Goal: Transaction & Acquisition: Purchase product/service

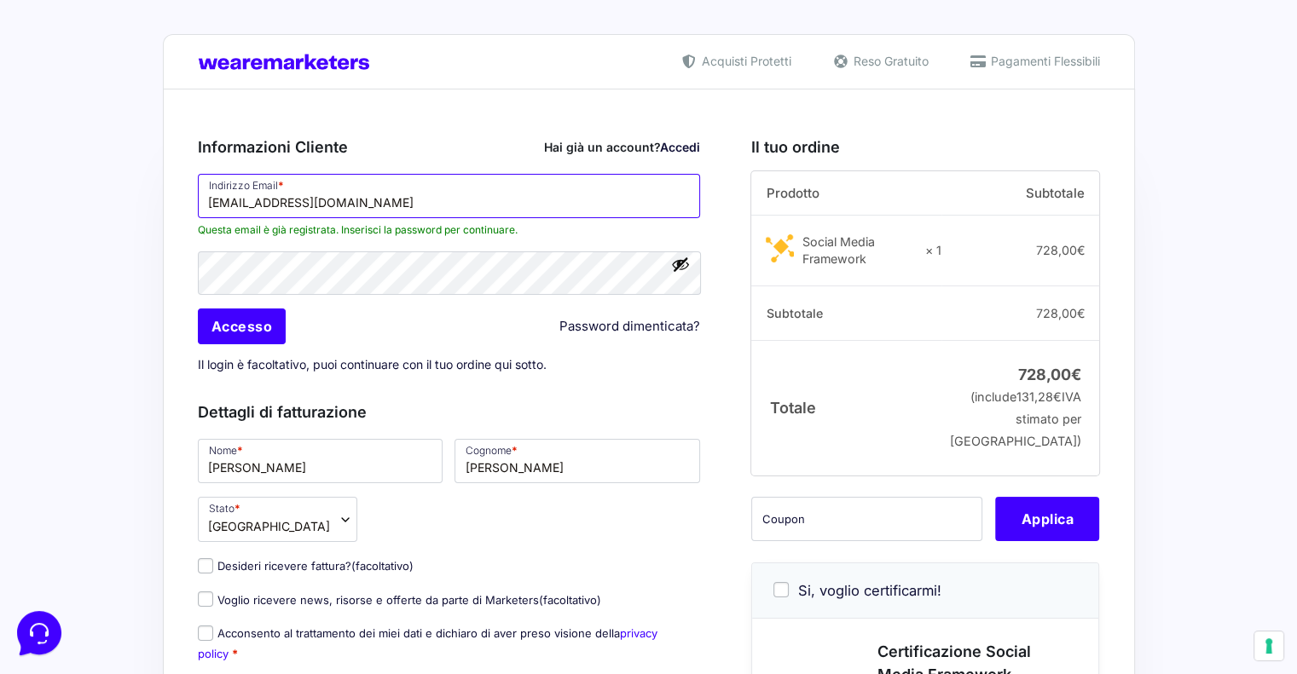
click at [418, 202] on input "[EMAIL_ADDRESS][DOMAIN_NAME]" at bounding box center [449, 196] width 503 height 44
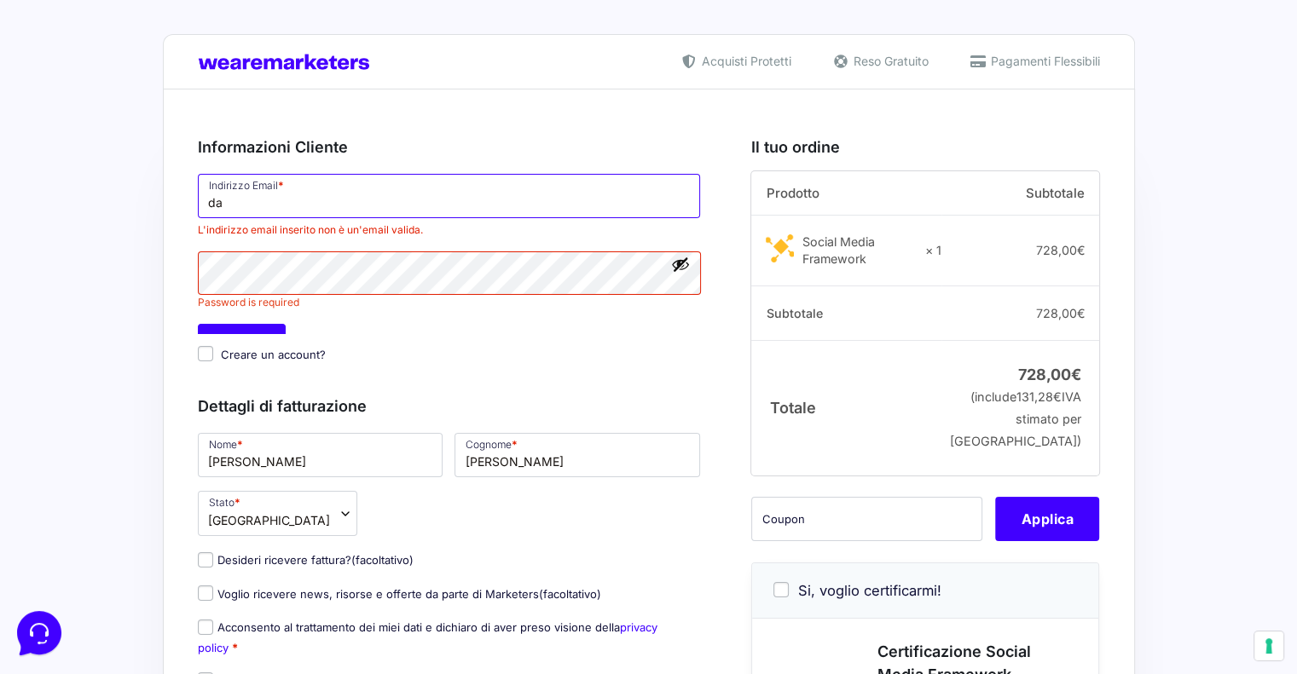
type input "d"
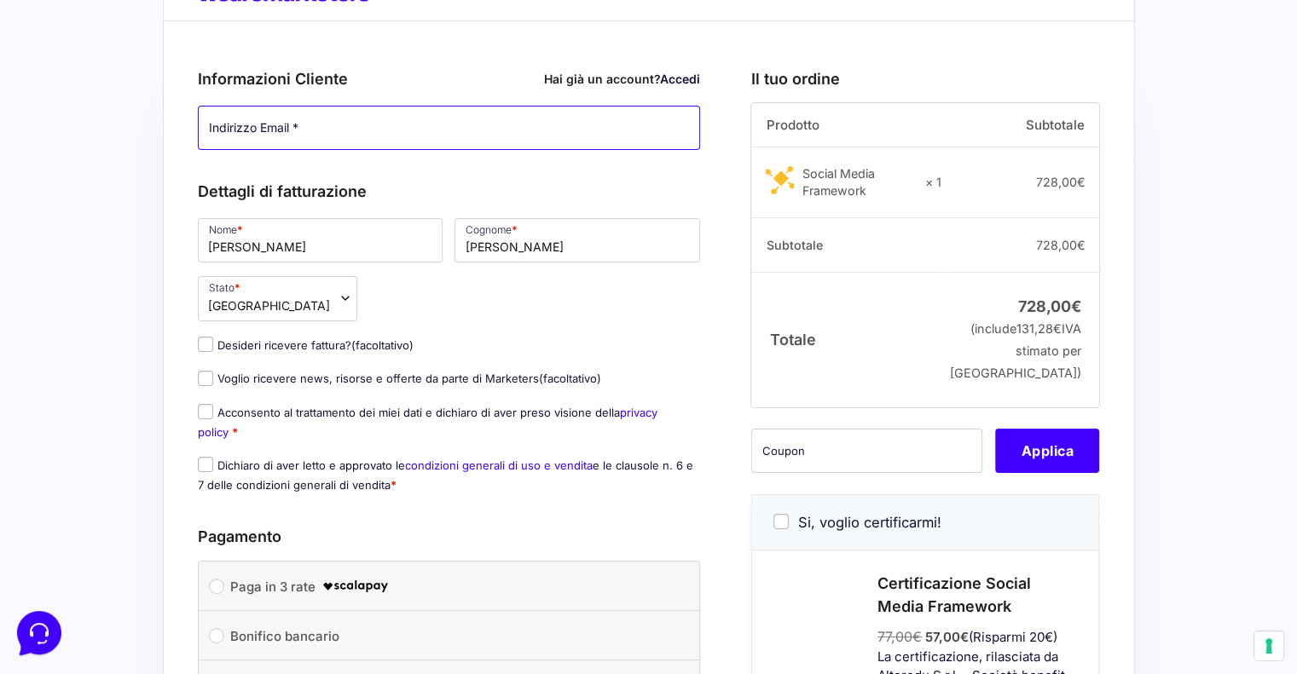
scroll to position [170, 0]
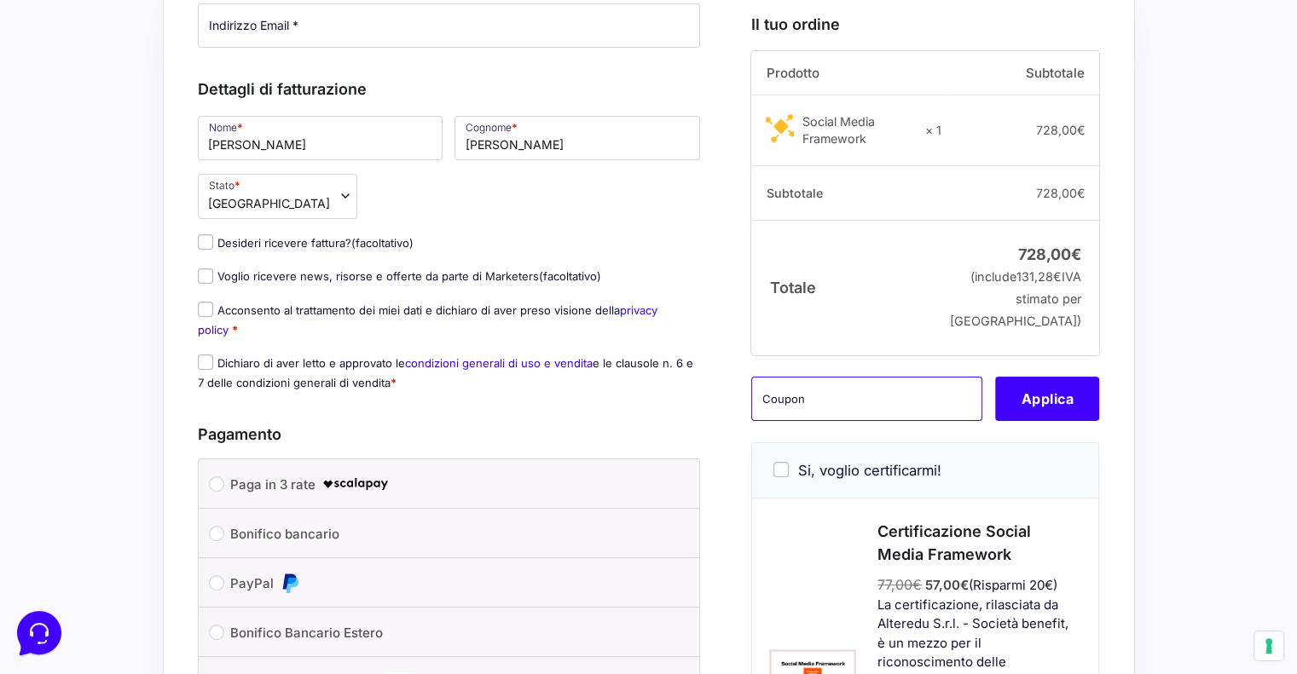
click at [784, 421] on input "text" at bounding box center [866, 399] width 231 height 44
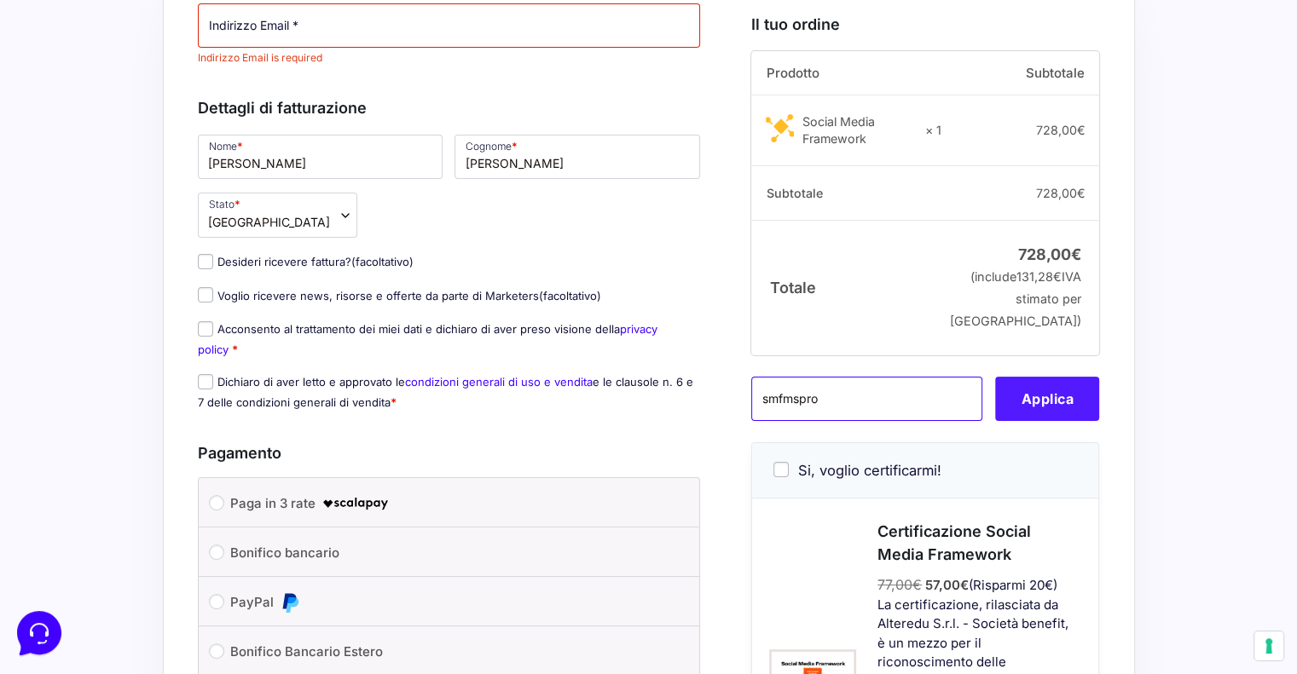
type input "smfmspro"
click at [1056, 421] on button "Applica" at bounding box center [1047, 399] width 104 height 44
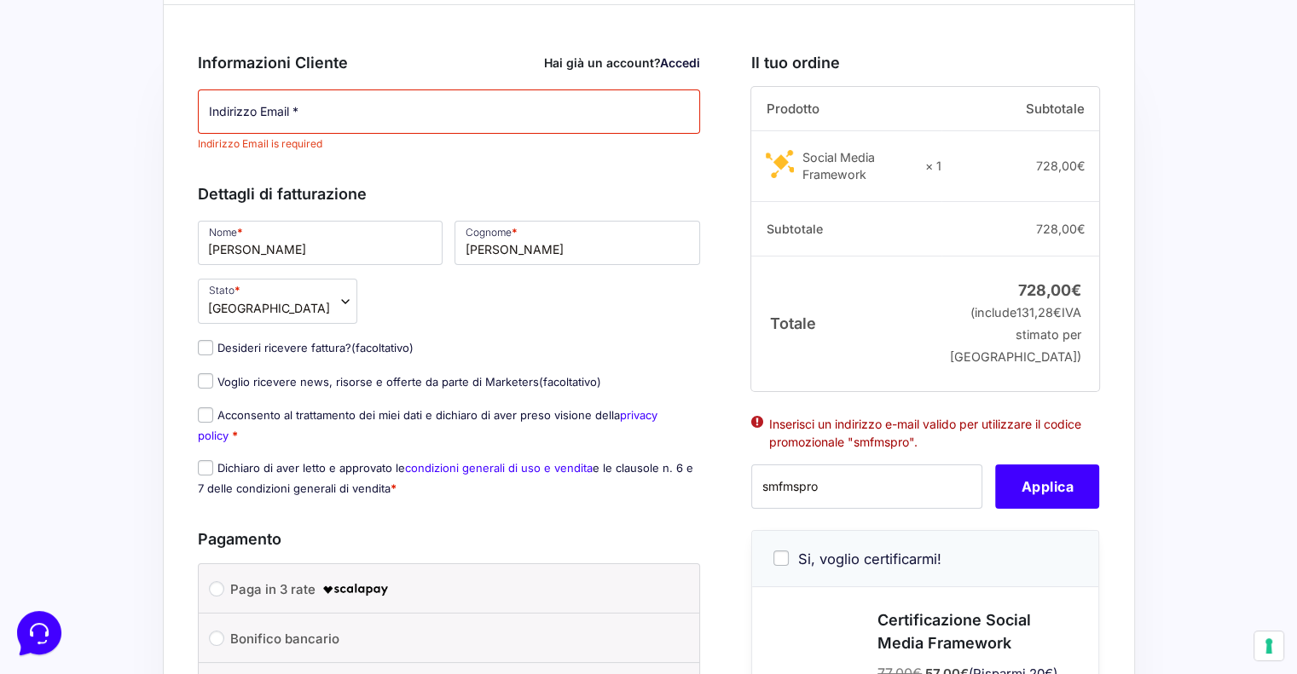
scroll to position [0, 0]
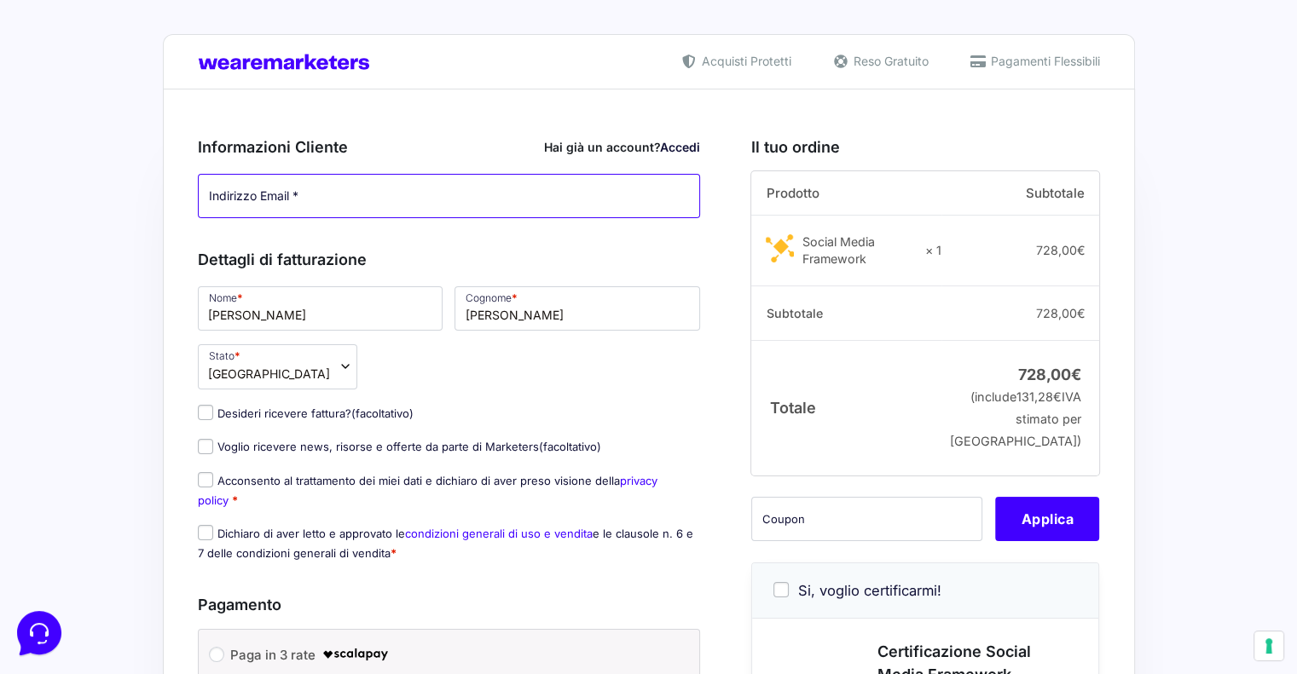
click at [236, 194] on input "Indirizzo Email *" at bounding box center [449, 196] width 503 height 44
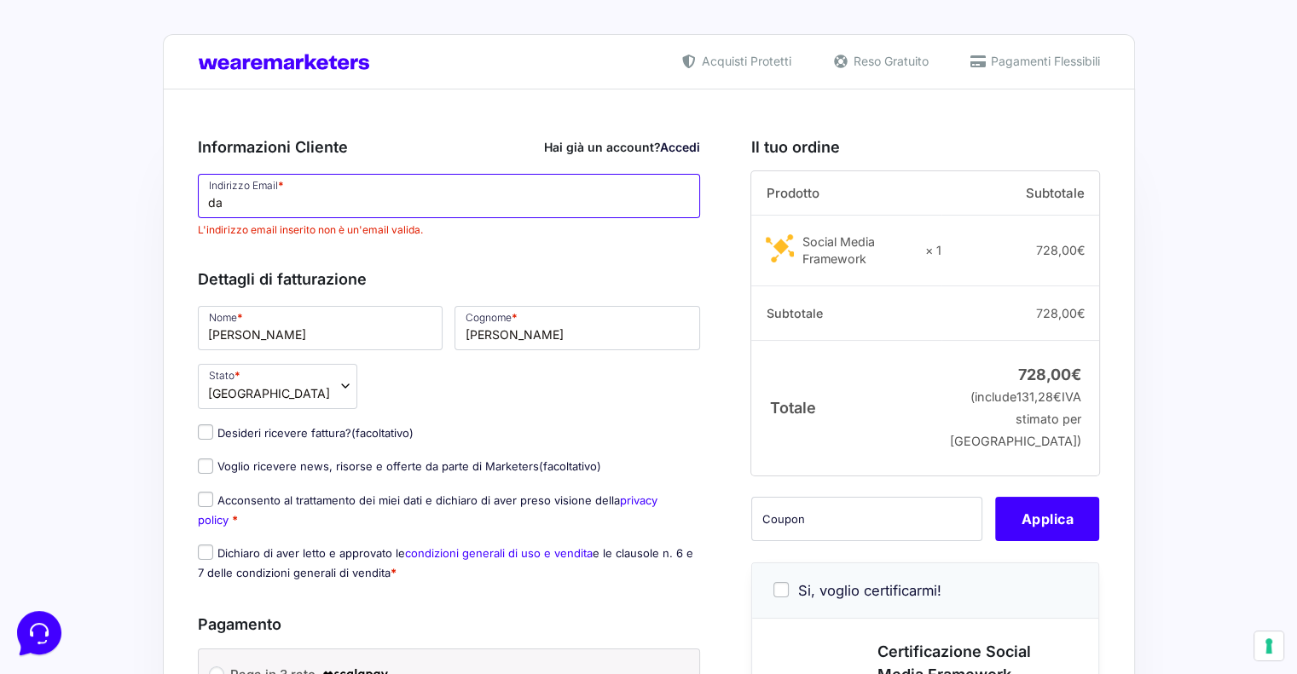
type input "d"
click at [239, 194] on input "Indirizzo Email *" at bounding box center [449, 196] width 503 height 44
paste input "[EMAIL_ADDRESS][DOMAIN_NAME]"
type input "[EMAIL_ADDRESS][DOMAIN_NAME]"
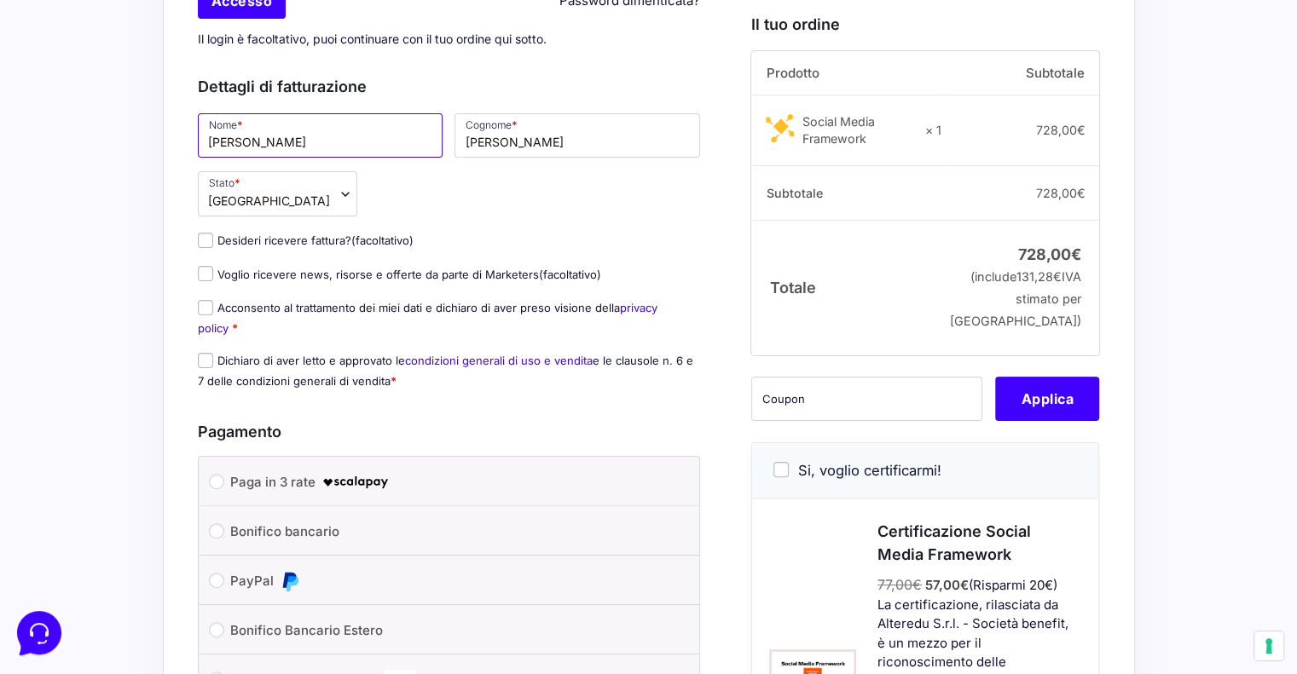
scroll to position [356, 0]
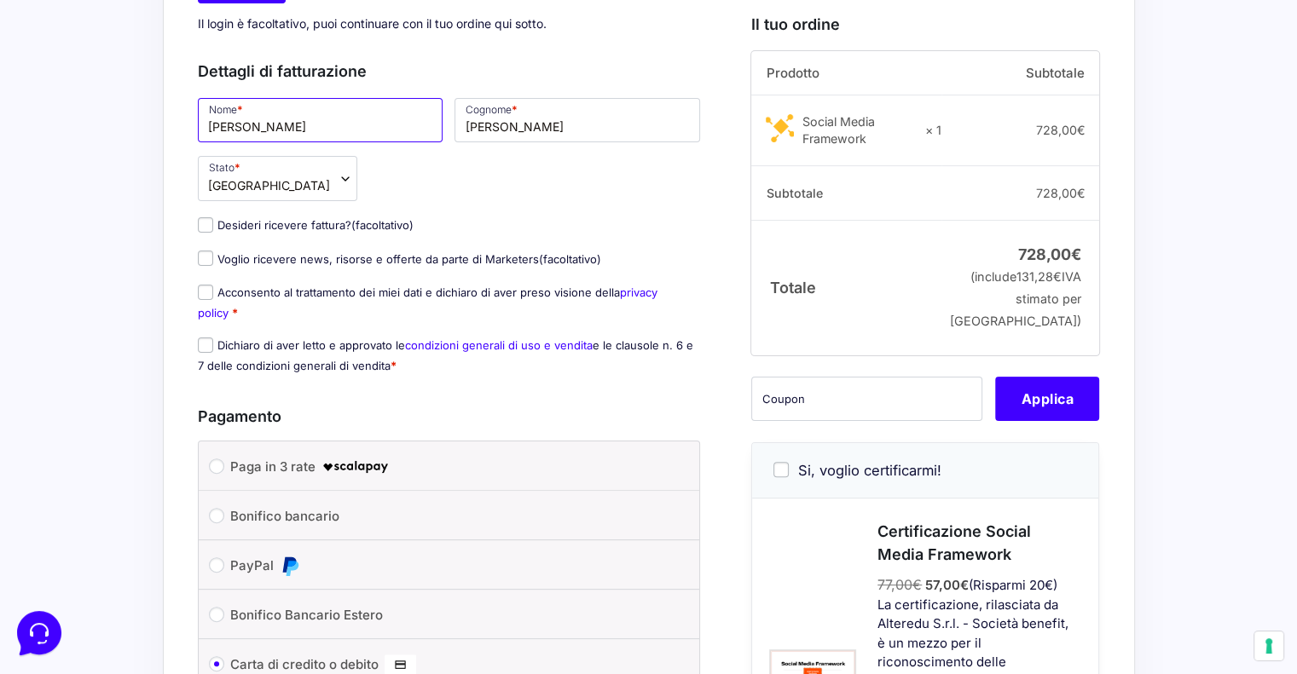
click at [278, 118] on input "[PERSON_NAME]" at bounding box center [321, 120] width 246 height 44
type input "D"
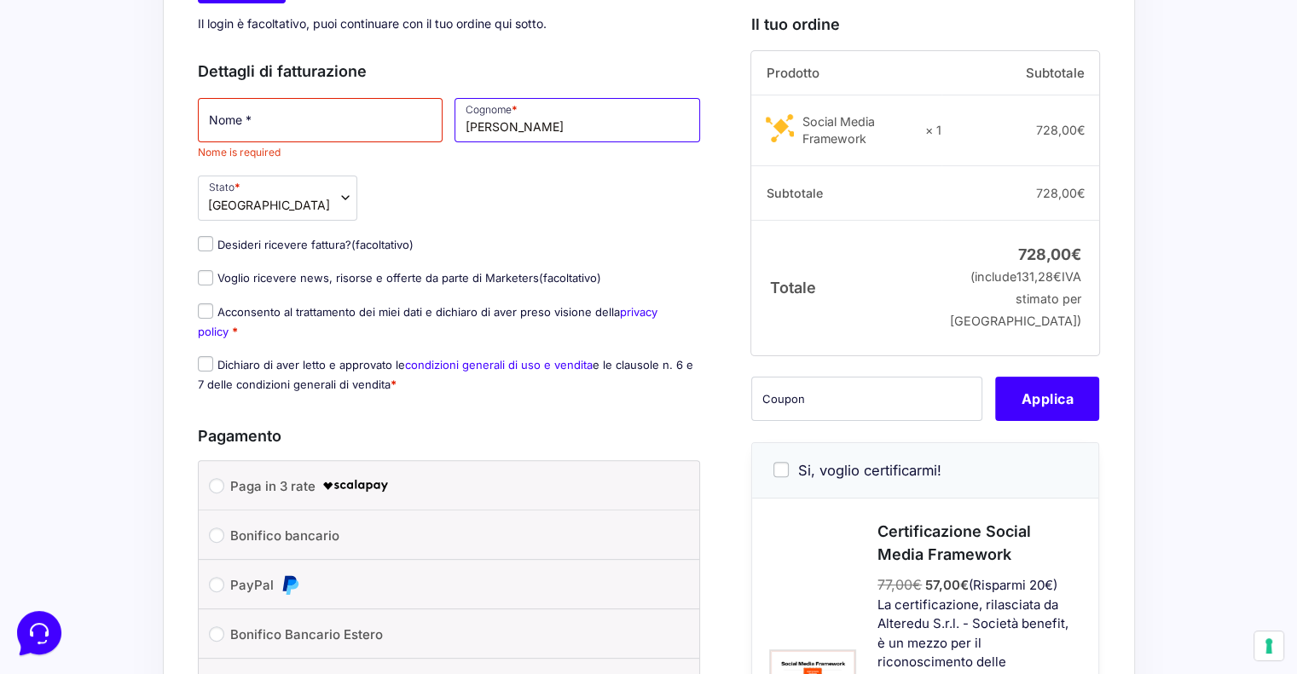
click at [535, 128] on input "[PERSON_NAME]" at bounding box center [577, 120] width 246 height 44
type input "B"
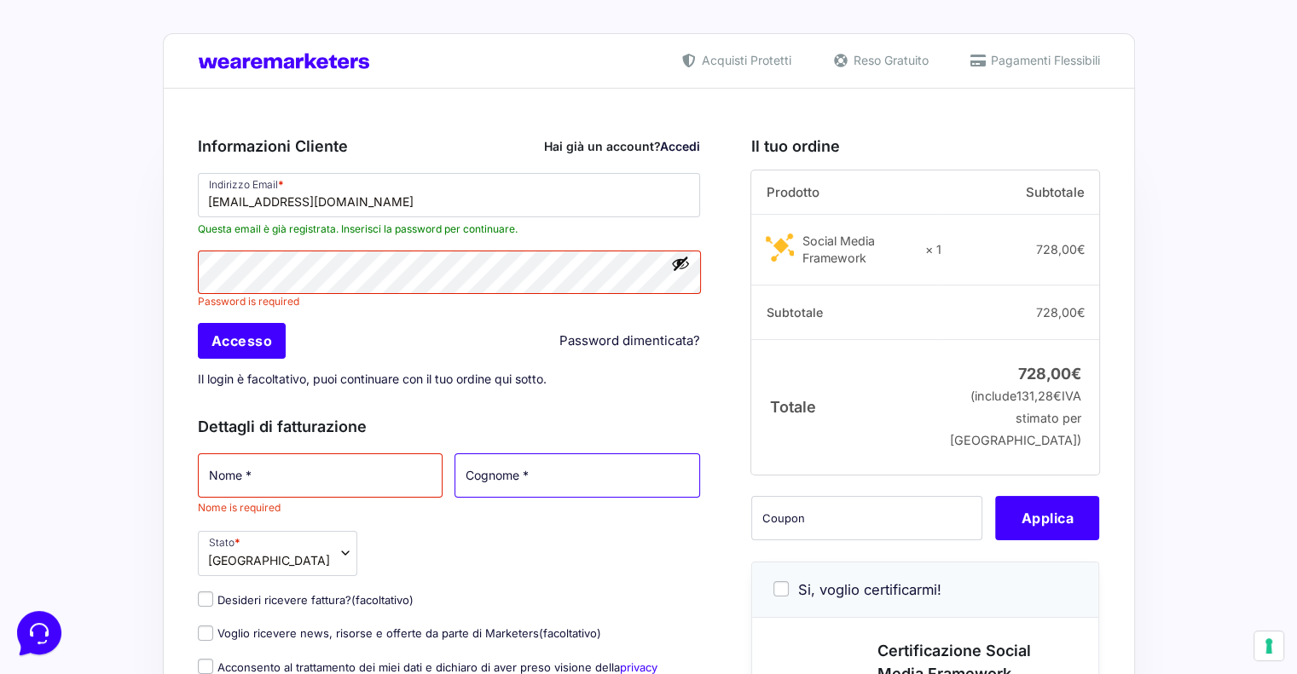
scroll to position [0, 0]
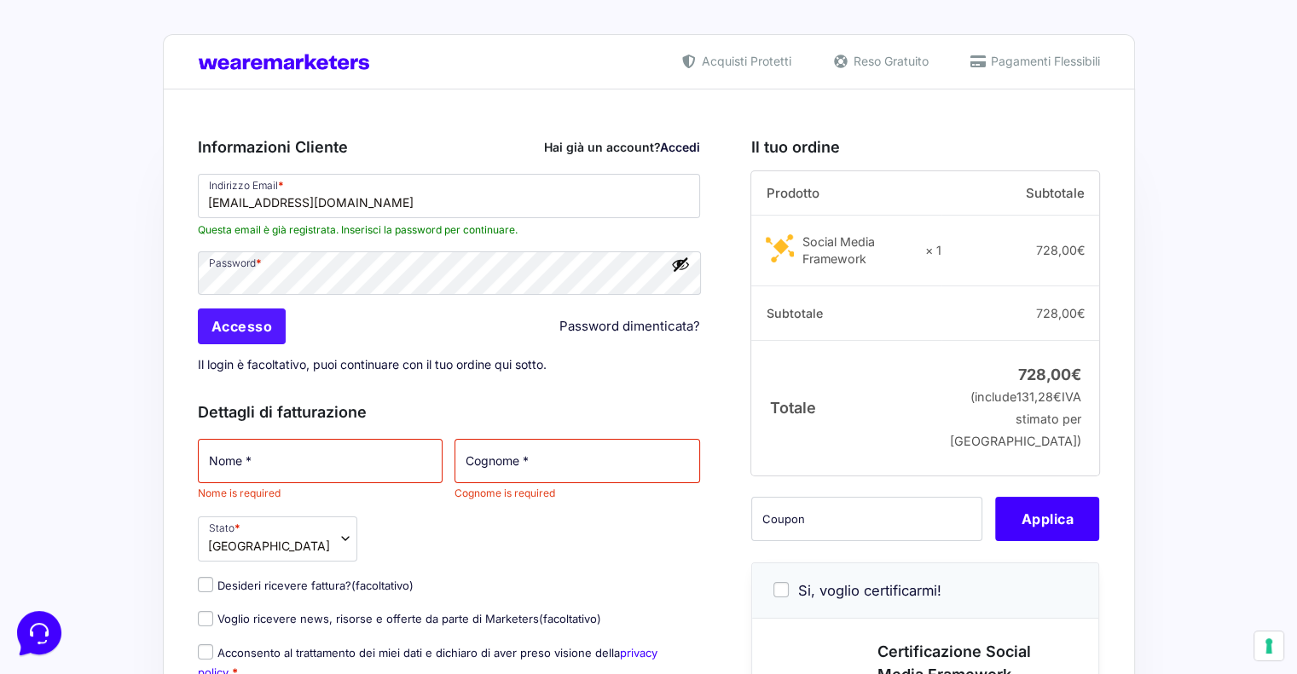
click at [259, 326] on input "Accesso" at bounding box center [242, 327] width 89 height 36
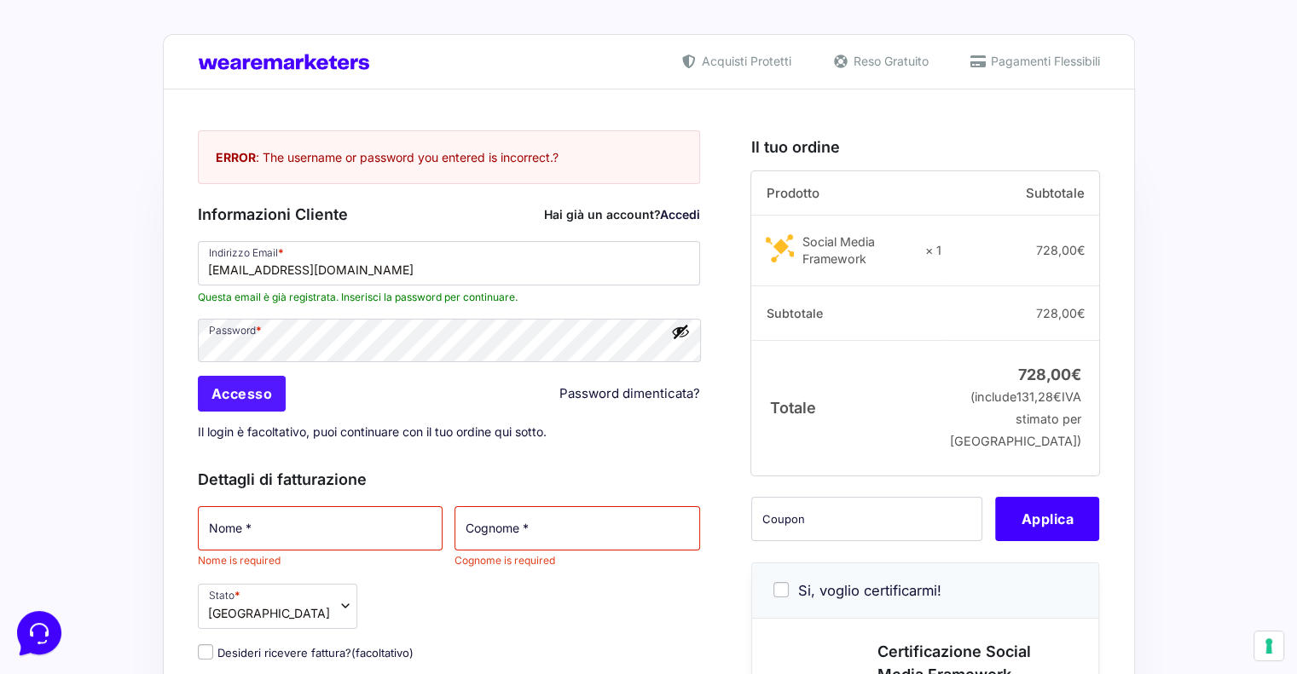
click at [225, 400] on input "Accesso" at bounding box center [242, 394] width 89 height 36
click at [322, 272] on input "[EMAIL_ADDRESS][DOMAIN_NAME]" at bounding box center [449, 263] width 503 height 44
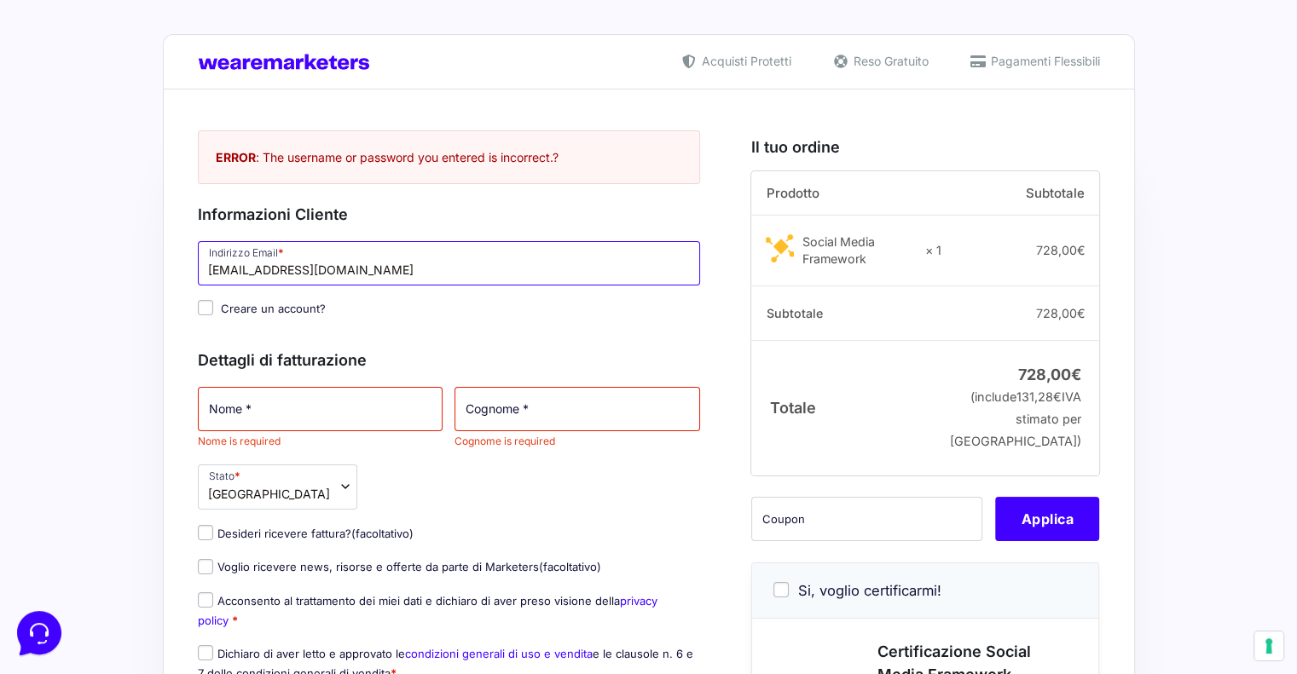
type input "[EMAIL_ADDRESS][DOMAIN_NAME]"
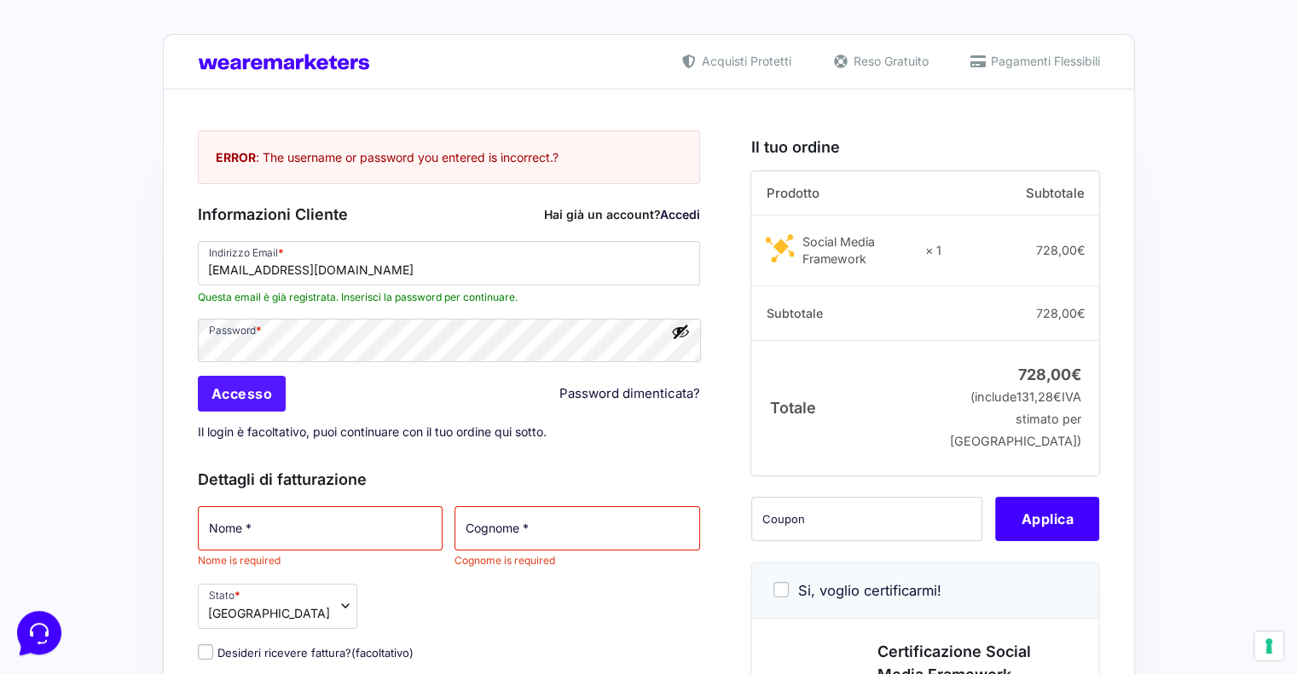
click at [266, 395] on input "Accesso" at bounding box center [242, 394] width 89 height 36
click at [280, 538] on input "Nome *" at bounding box center [321, 528] width 246 height 44
type input "[PERSON_NAME]"
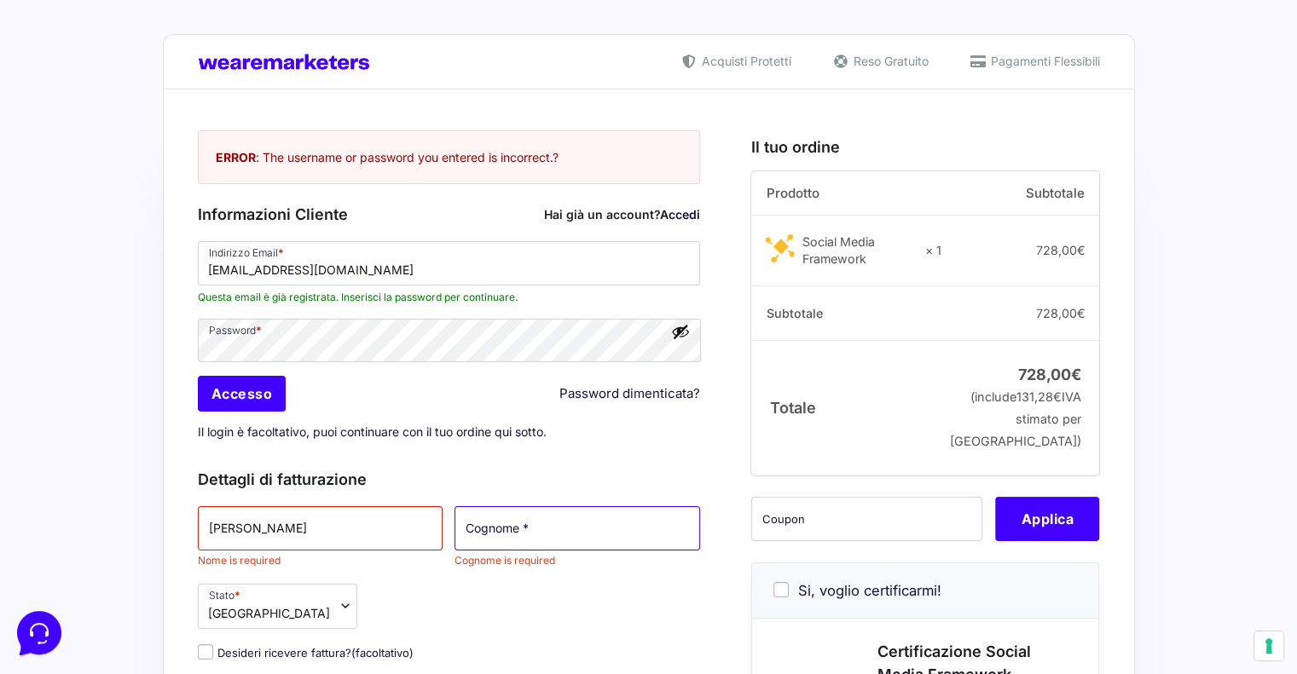
type input "[PERSON_NAME]"
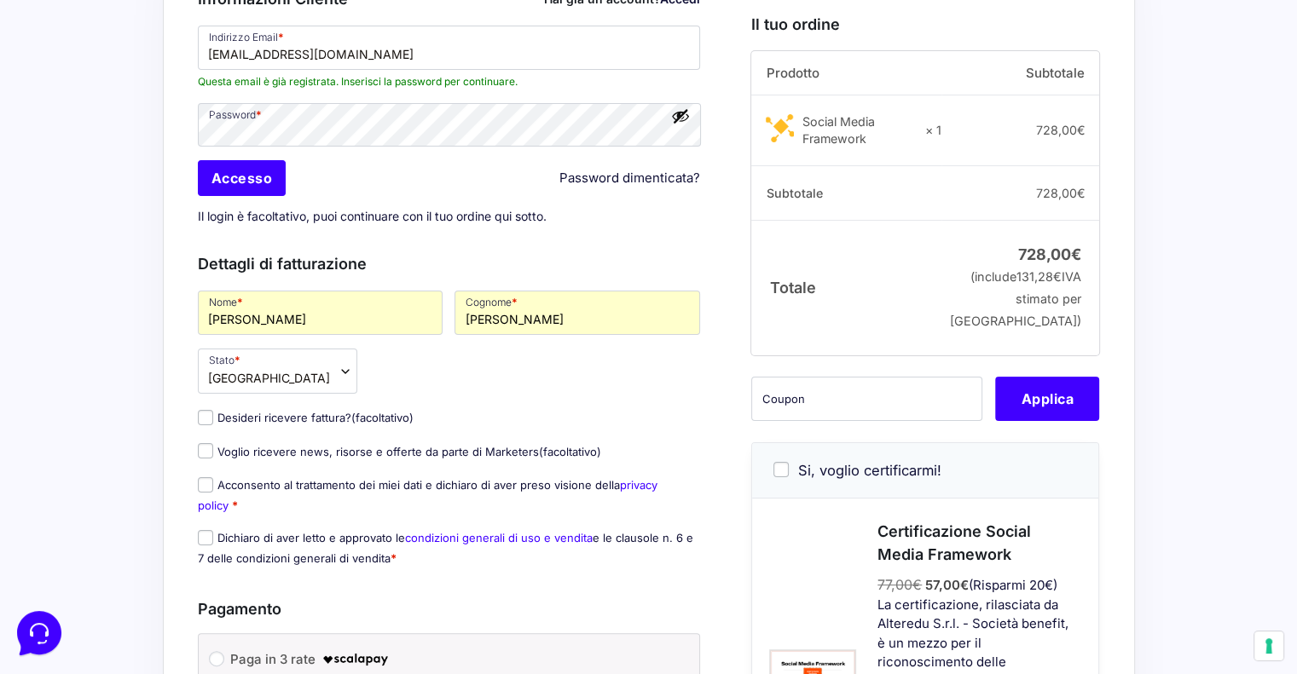
scroll to position [256, 0]
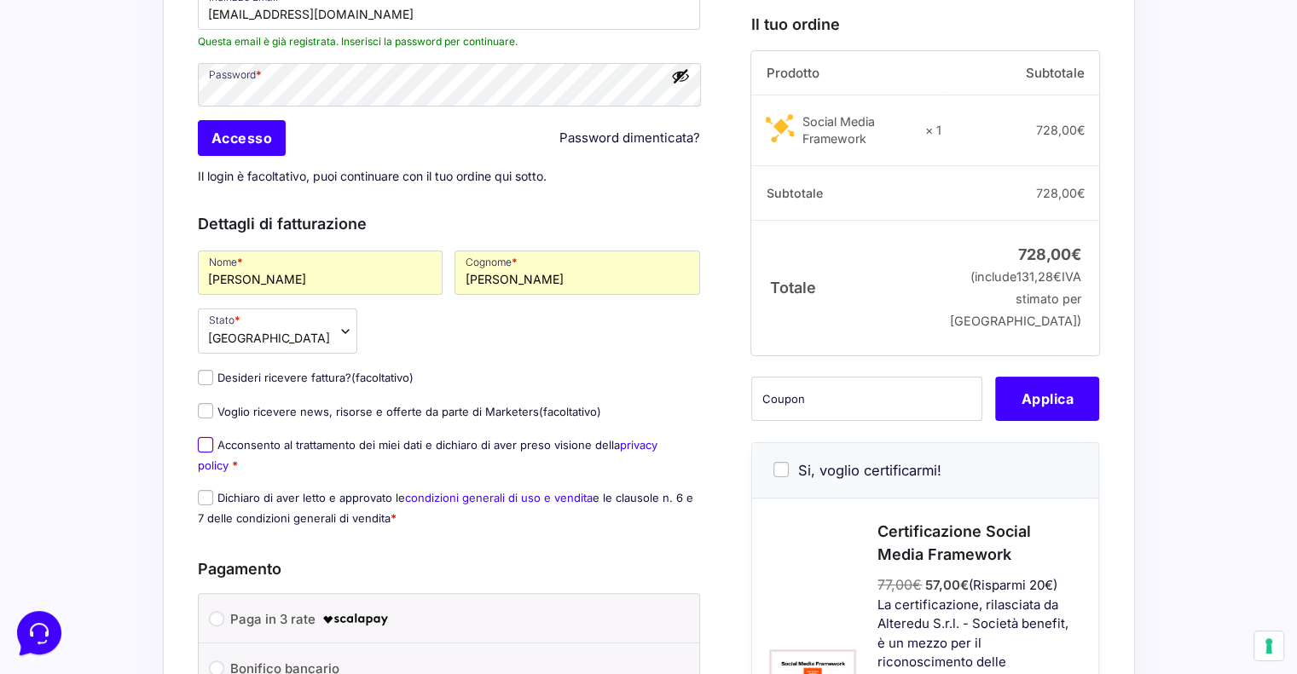
click at [207, 440] on input "Acconsento al trattamento dei miei dati e dichiaro di aver preso visione della …" at bounding box center [205, 444] width 15 height 15
checkbox input "true"
click at [206, 496] on input "Dichiaro di aver letto e approvato le condizioni generali di uso e vendita e le…" at bounding box center [205, 497] width 15 height 15
checkbox input "true"
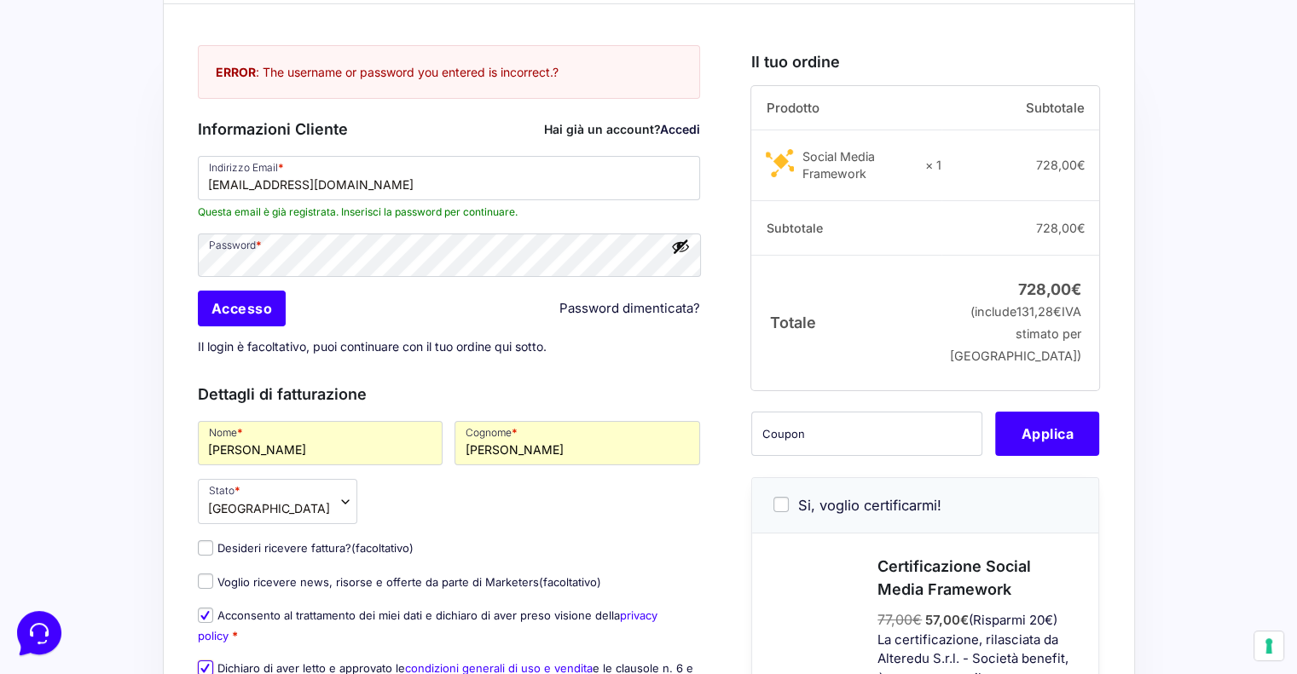
scroll to position [0, 0]
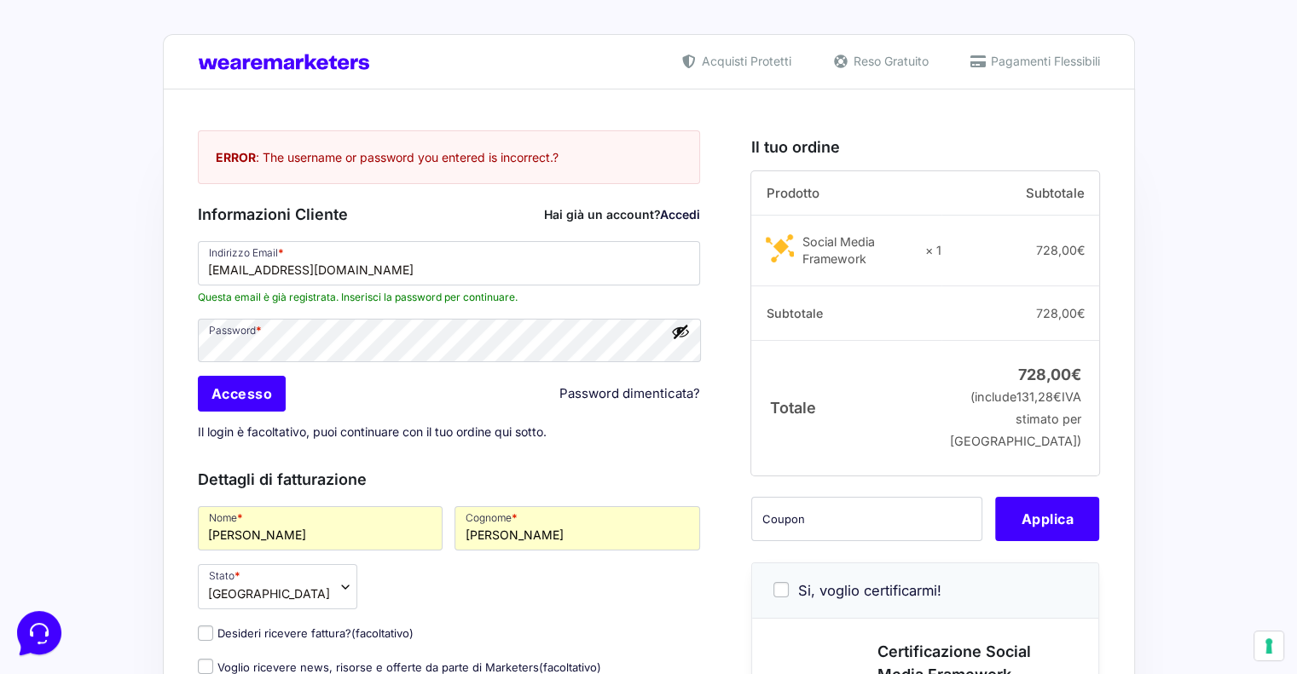
click at [683, 325] on button "Mostra password" at bounding box center [680, 331] width 19 height 19
click at [235, 383] on input "Accesso" at bounding box center [242, 394] width 89 height 36
click at [239, 391] on input "Accesso" at bounding box center [242, 394] width 89 height 36
click at [247, 401] on input "Accesso" at bounding box center [242, 394] width 89 height 36
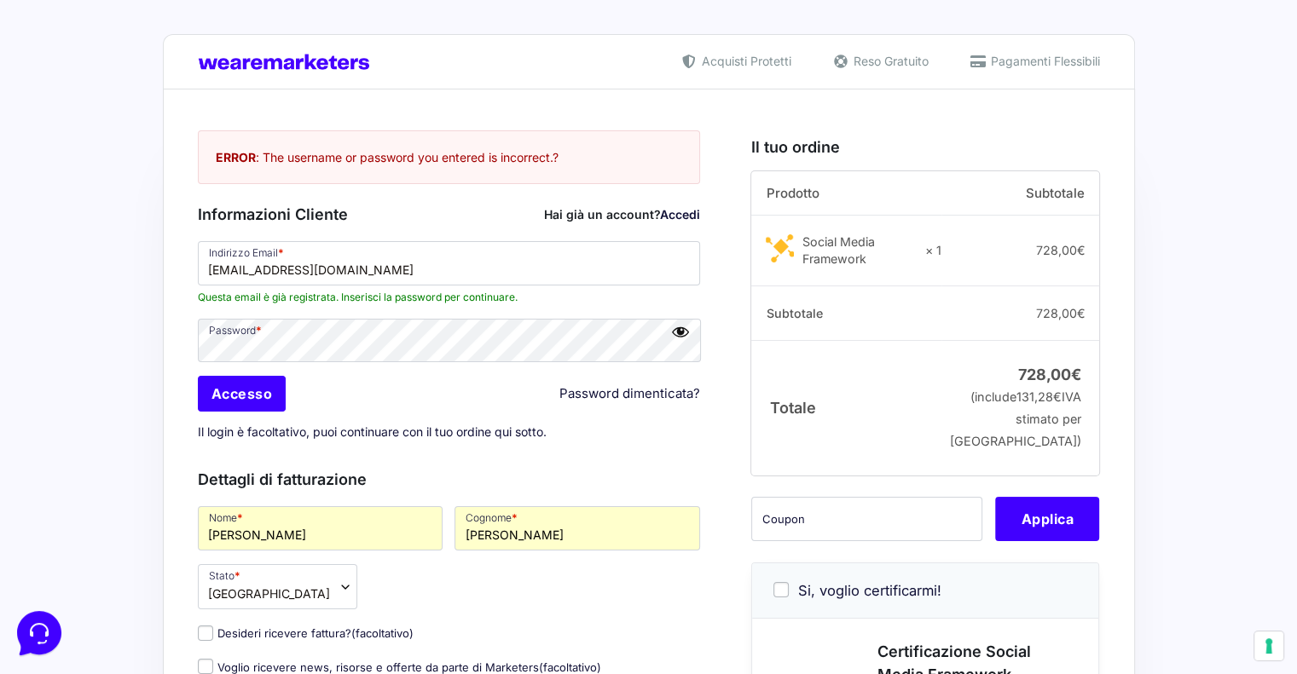
click at [675, 217] on link "Accedi" at bounding box center [680, 214] width 40 height 14
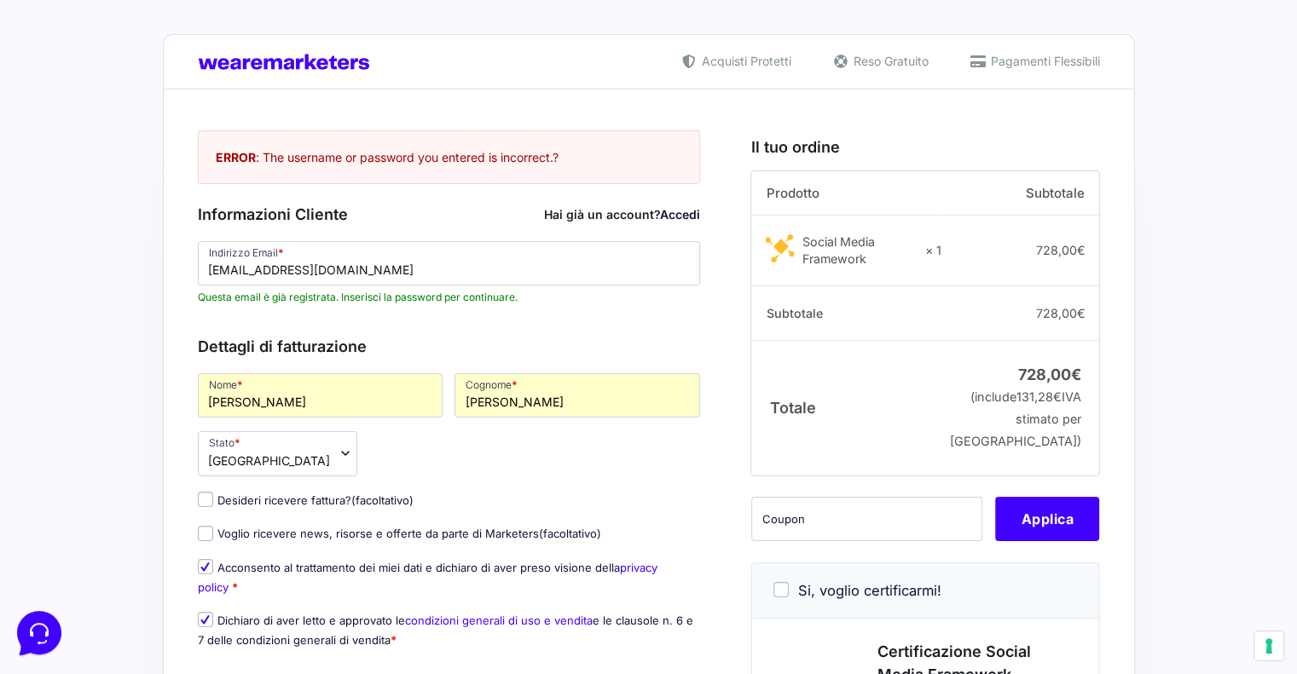
click at [675, 217] on link "Accedi" at bounding box center [680, 214] width 40 height 14
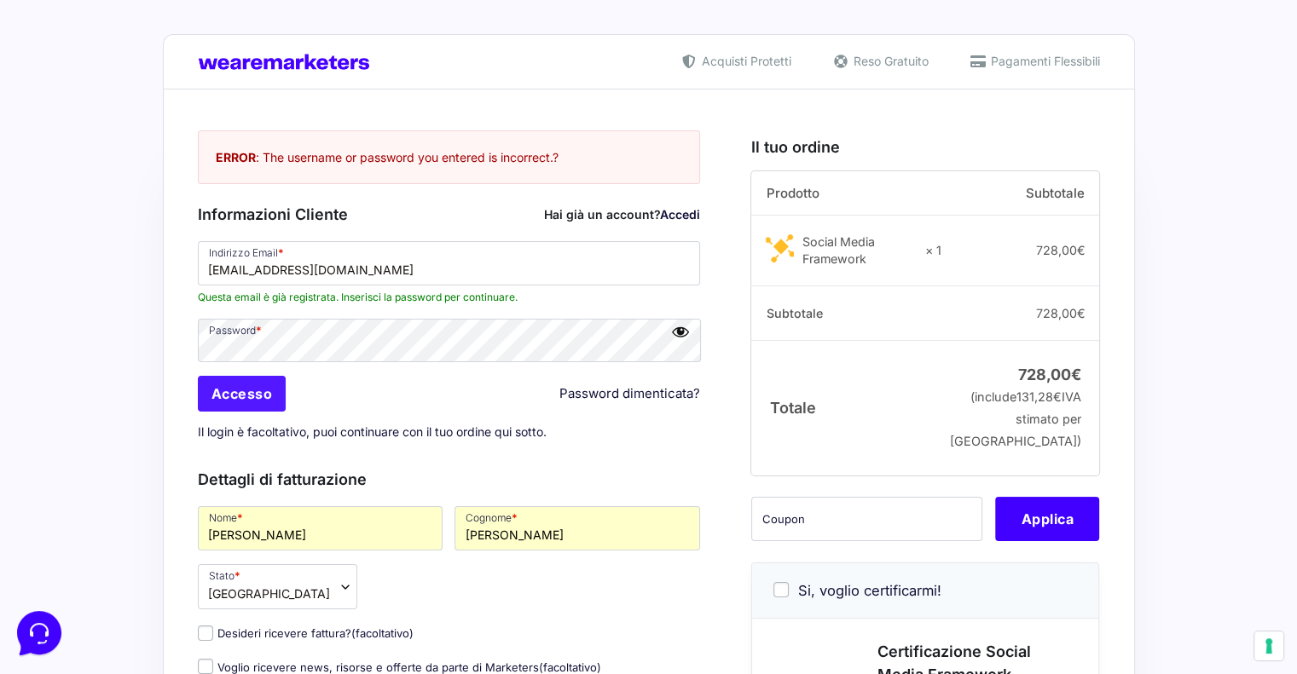
click at [252, 388] on input "Accesso" at bounding box center [242, 394] width 89 height 36
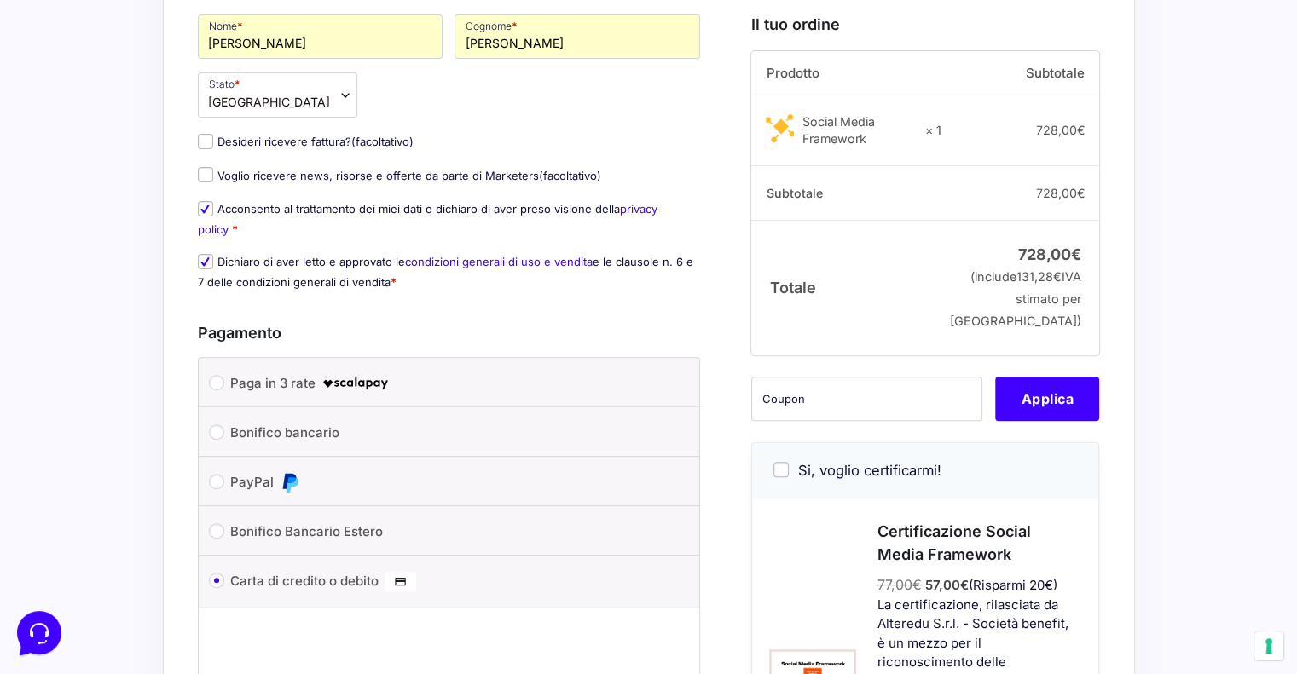
scroll to position [682, 0]
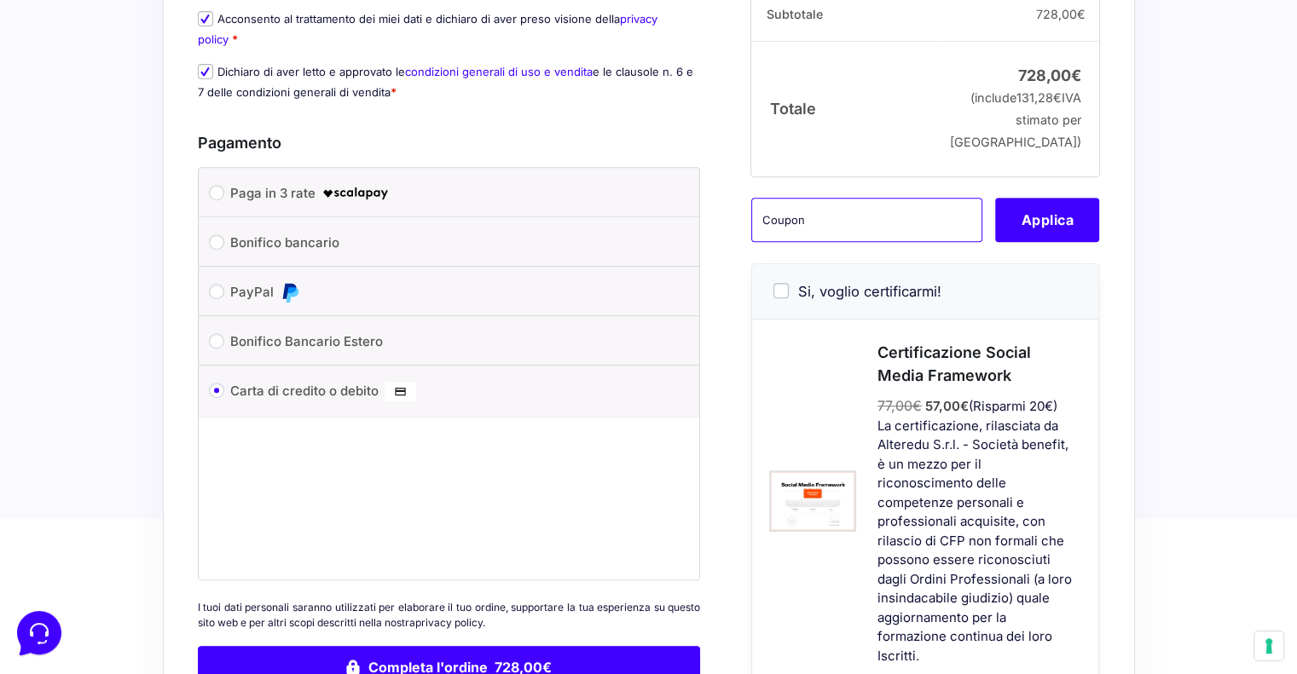
click at [804, 230] on input "text" at bounding box center [866, 220] width 231 height 44
click at [852, 234] on input "smfmspro" at bounding box center [866, 220] width 231 height 44
click at [1042, 242] on button "Applica" at bounding box center [1047, 220] width 104 height 44
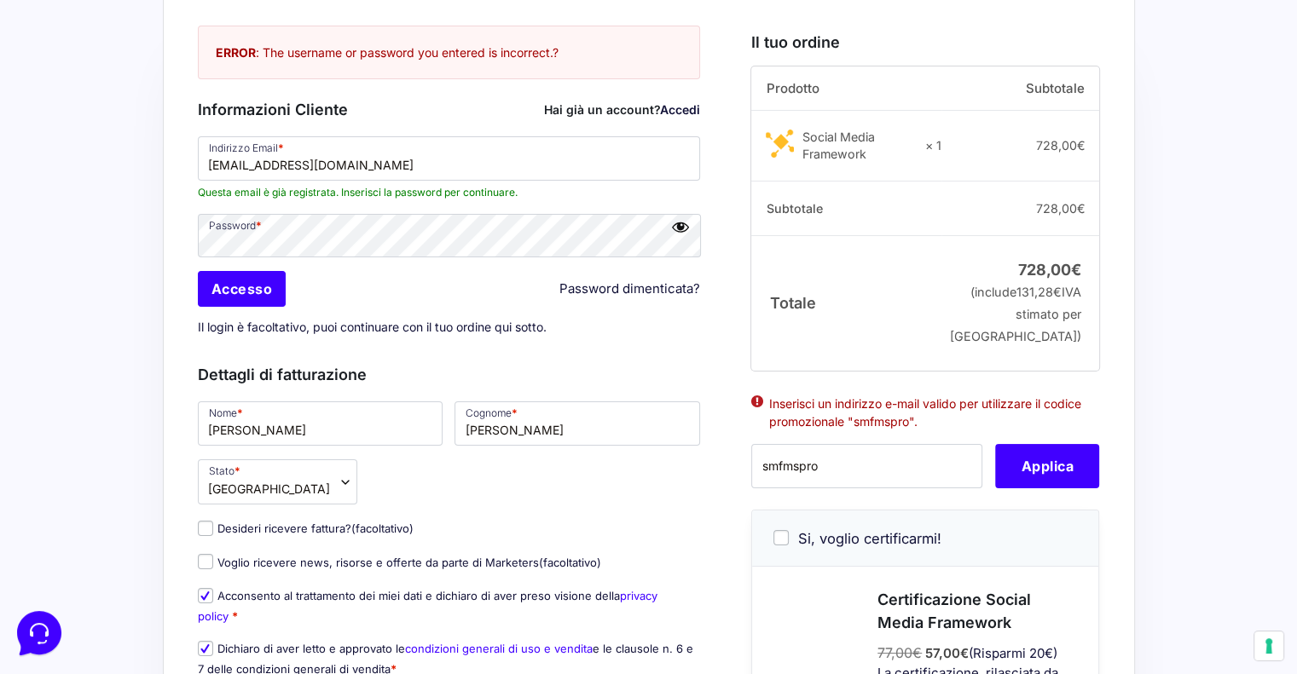
scroll to position [0, 0]
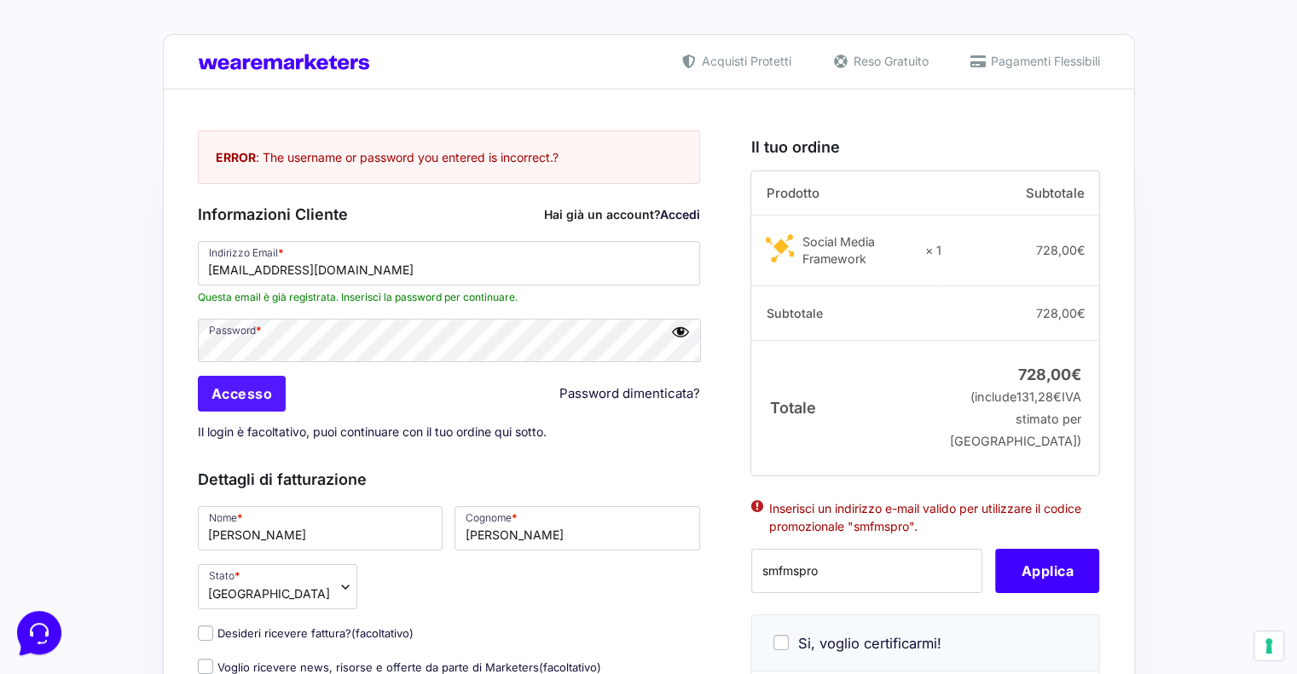
click at [254, 396] on input "Accesso" at bounding box center [242, 394] width 89 height 36
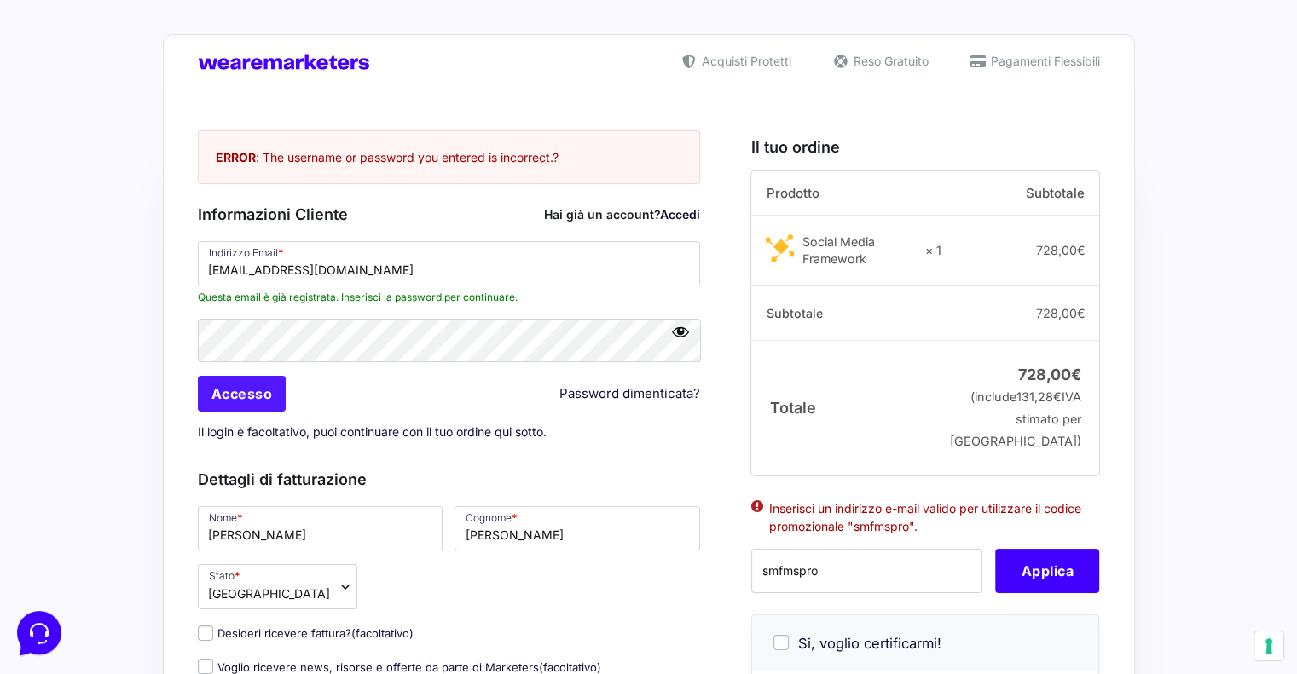
click at [252, 390] on input "Accesso" at bounding box center [242, 394] width 89 height 36
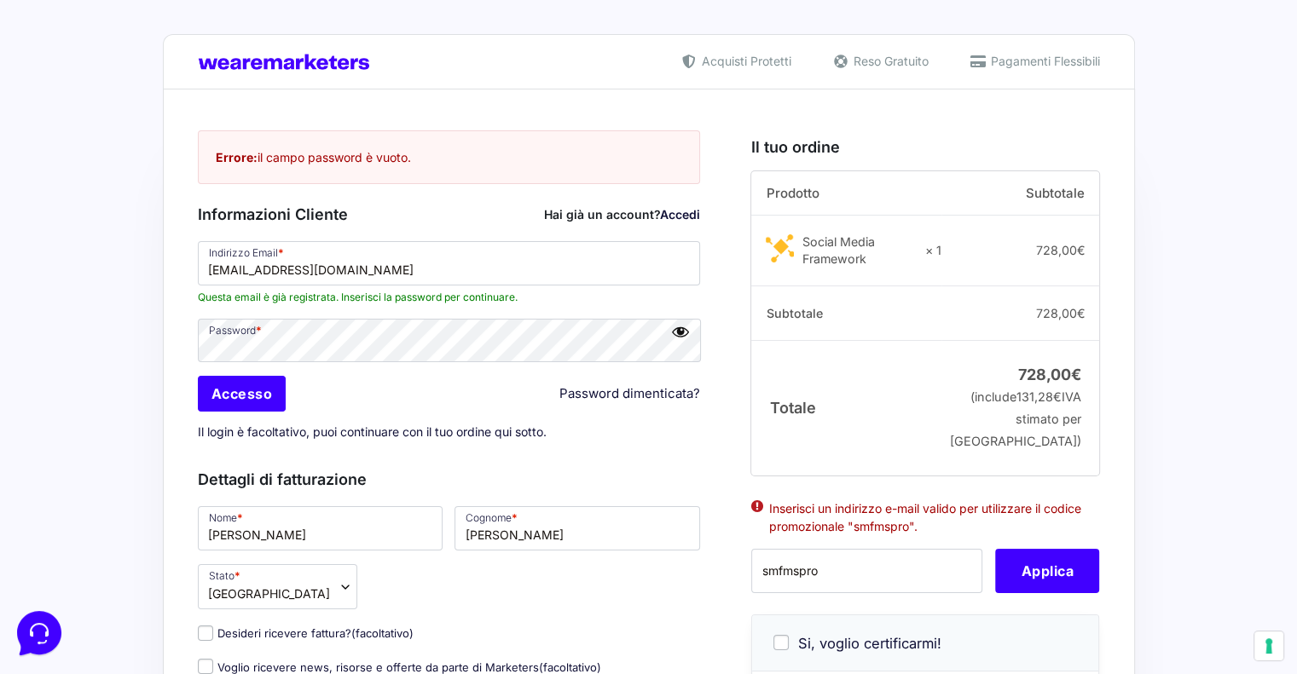
click at [266, 387] on input "Accesso" at bounding box center [242, 394] width 89 height 36
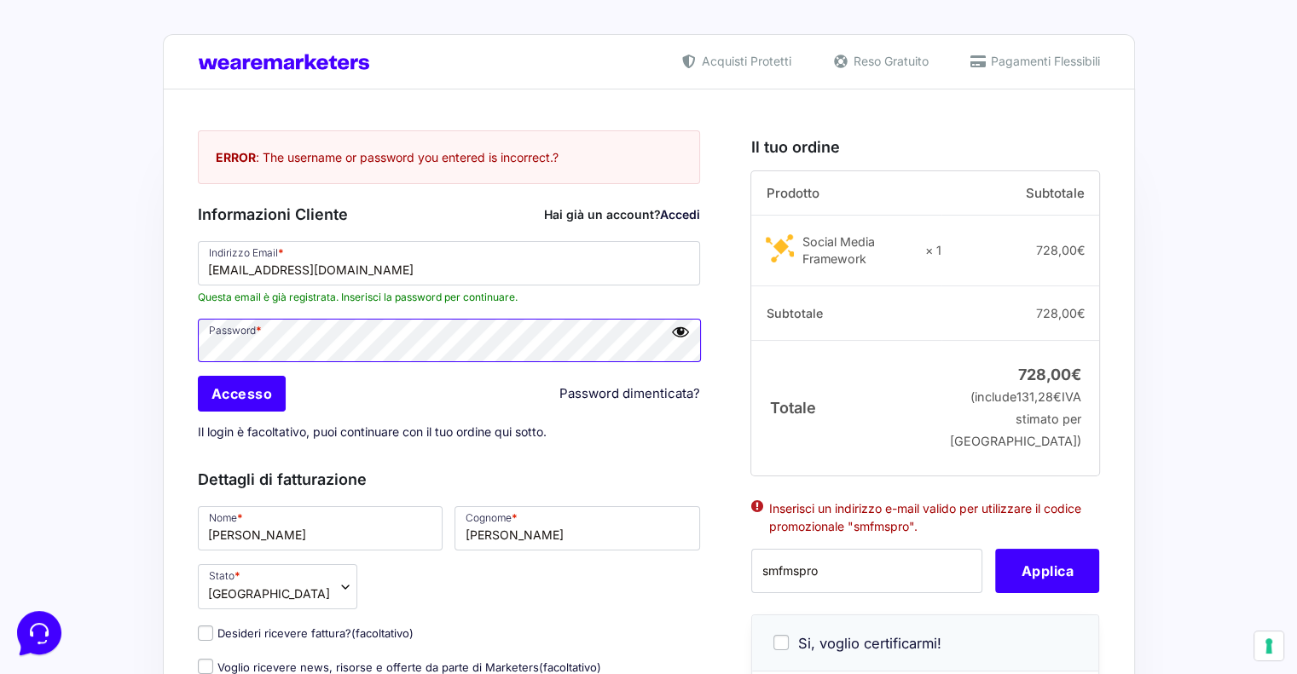
click at [194, 339] on p "Password *" at bounding box center [449, 340] width 515 height 49
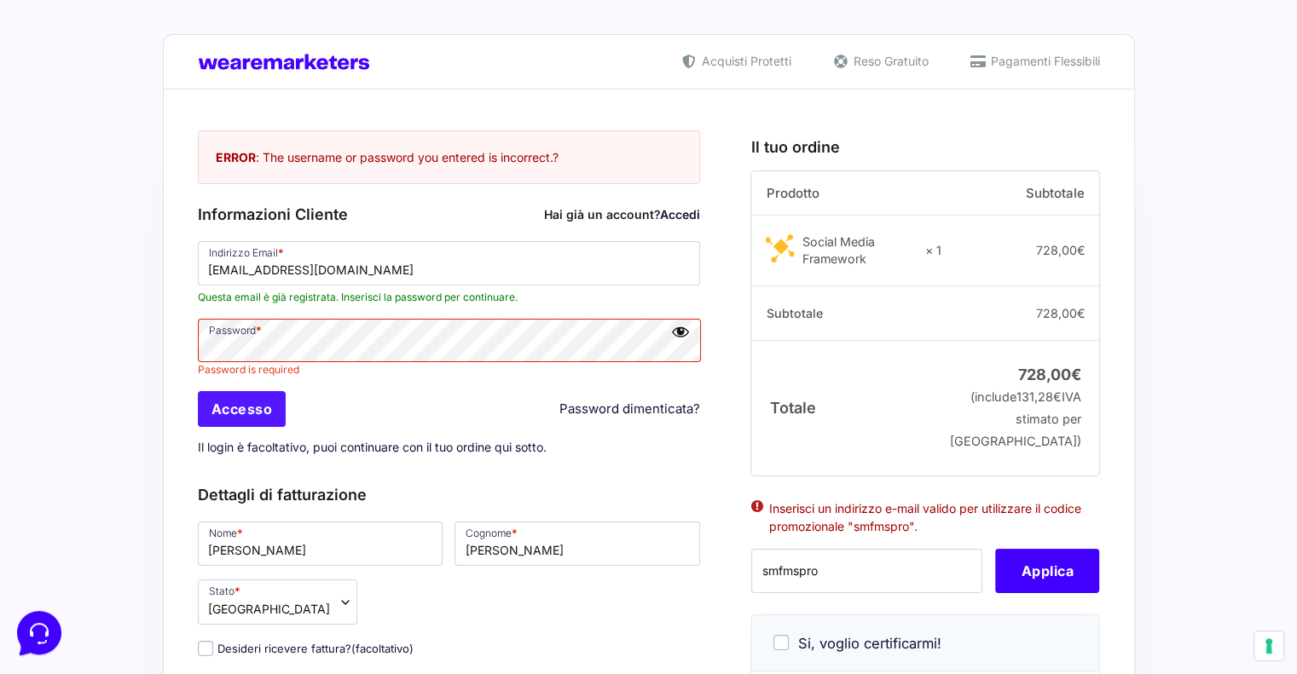
click at [246, 409] on input "Accesso" at bounding box center [242, 409] width 89 height 36
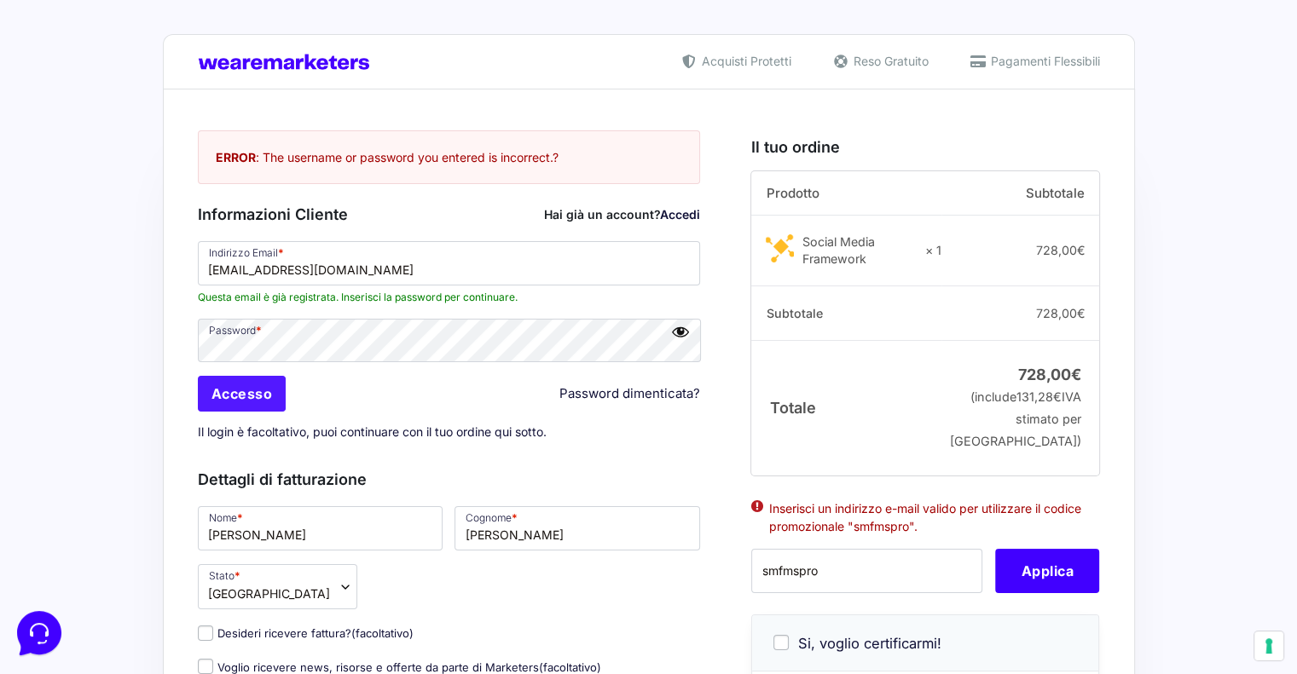
click at [241, 391] on input "Accesso" at bounding box center [242, 394] width 89 height 36
click at [266, 384] on input "Accesso" at bounding box center [242, 394] width 89 height 36
click at [265, 384] on input "Accesso" at bounding box center [242, 394] width 89 height 36
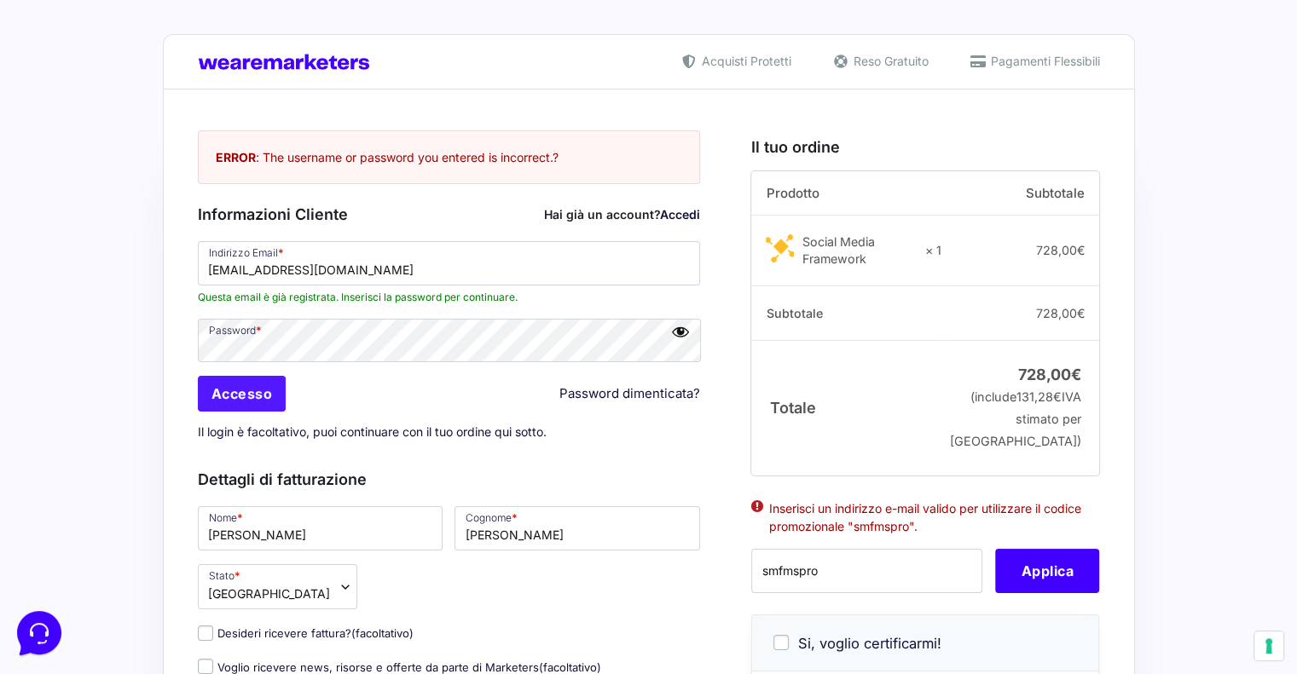
click at [265, 384] on input "Accesso" at bounding box center [242, 394] width 89 height 36
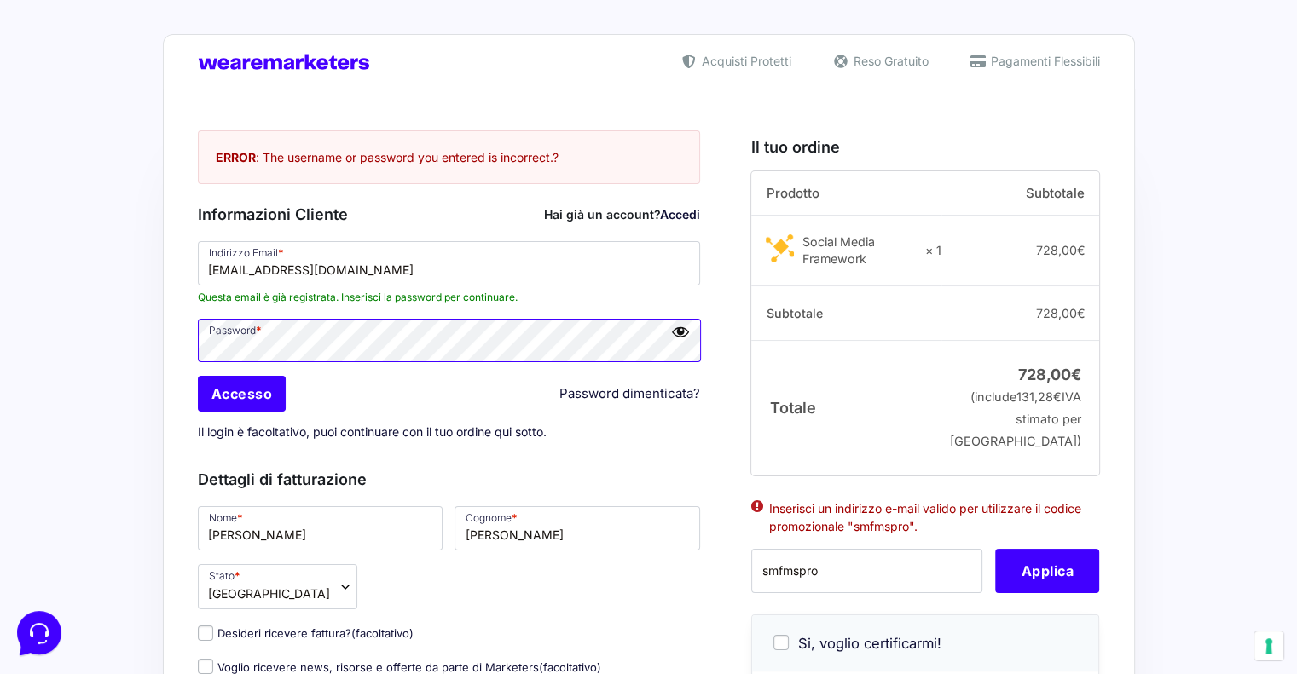
click at [205, 362] on p "Password *" at bounding box center [449, 340] width 515 height 49
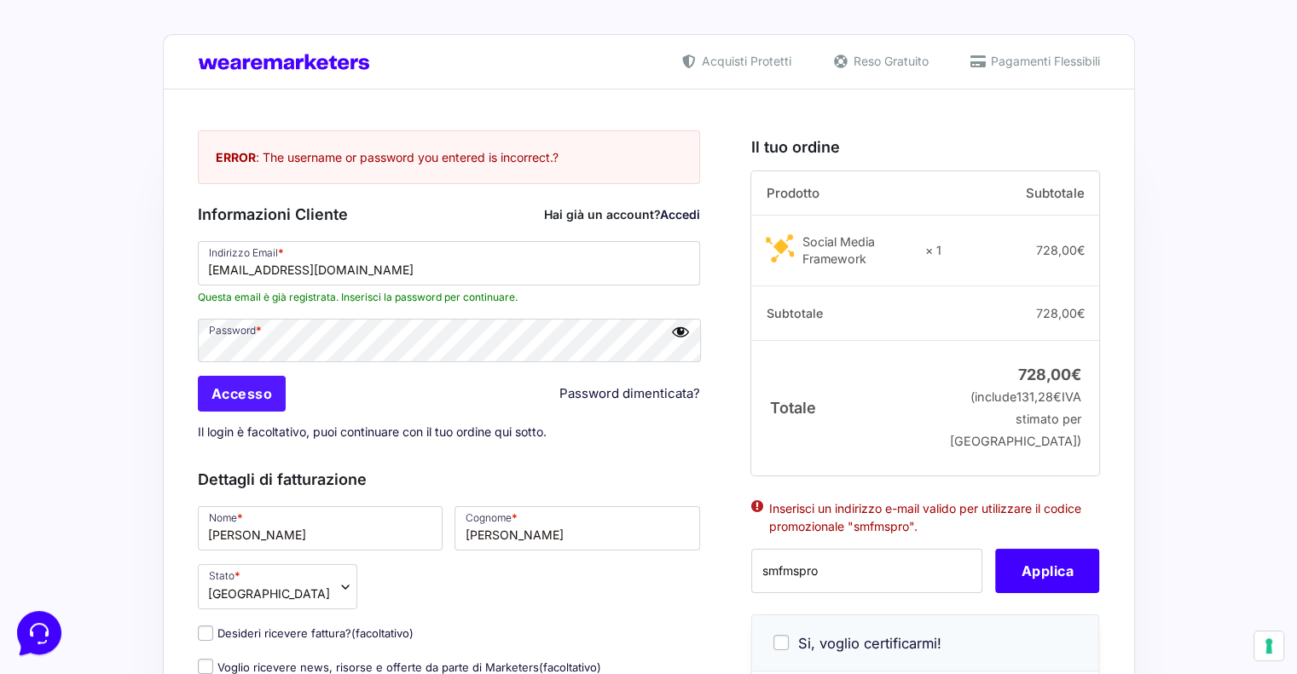
click at [271, 394] on input "Accesso" at bounding box center [242, 394] width 89 height 36
click at [271, 393] on input "Accesso" at bounding box center [242, 394] width 89 height 36
click at [267, 393] on input "Accesso" at bounding box center [242, 394] width 89 height 36
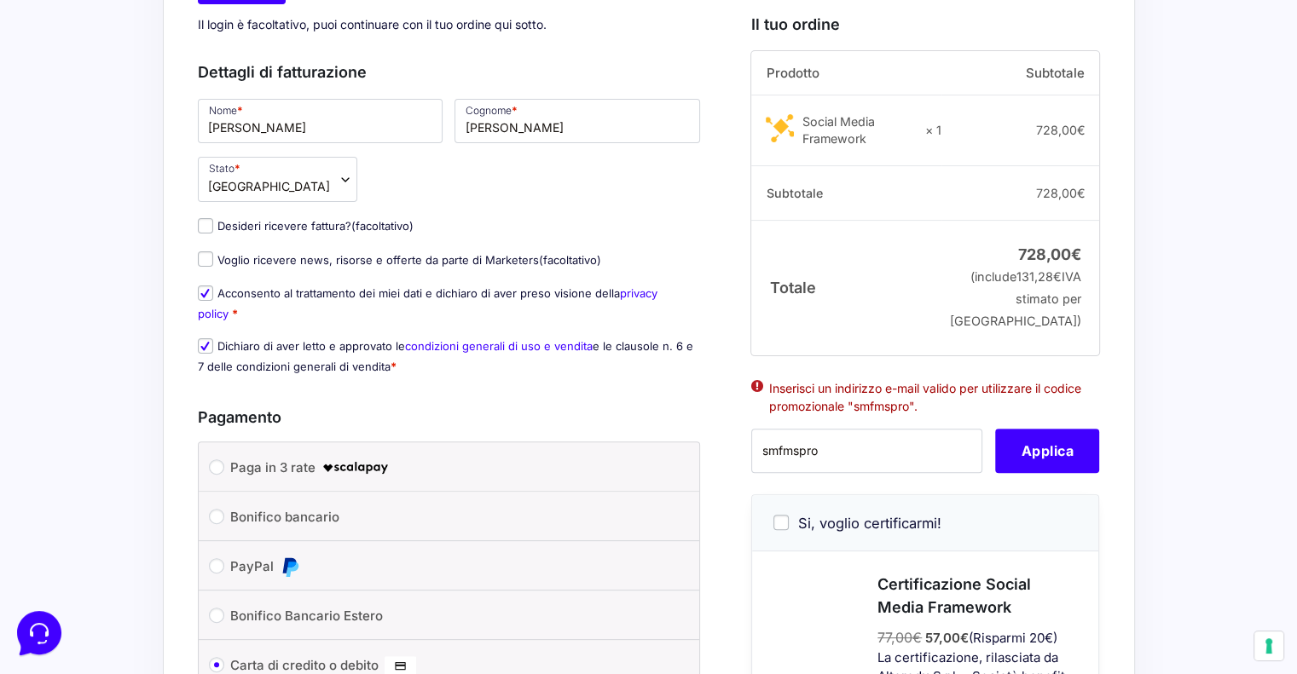
scroll to position [426, 0]
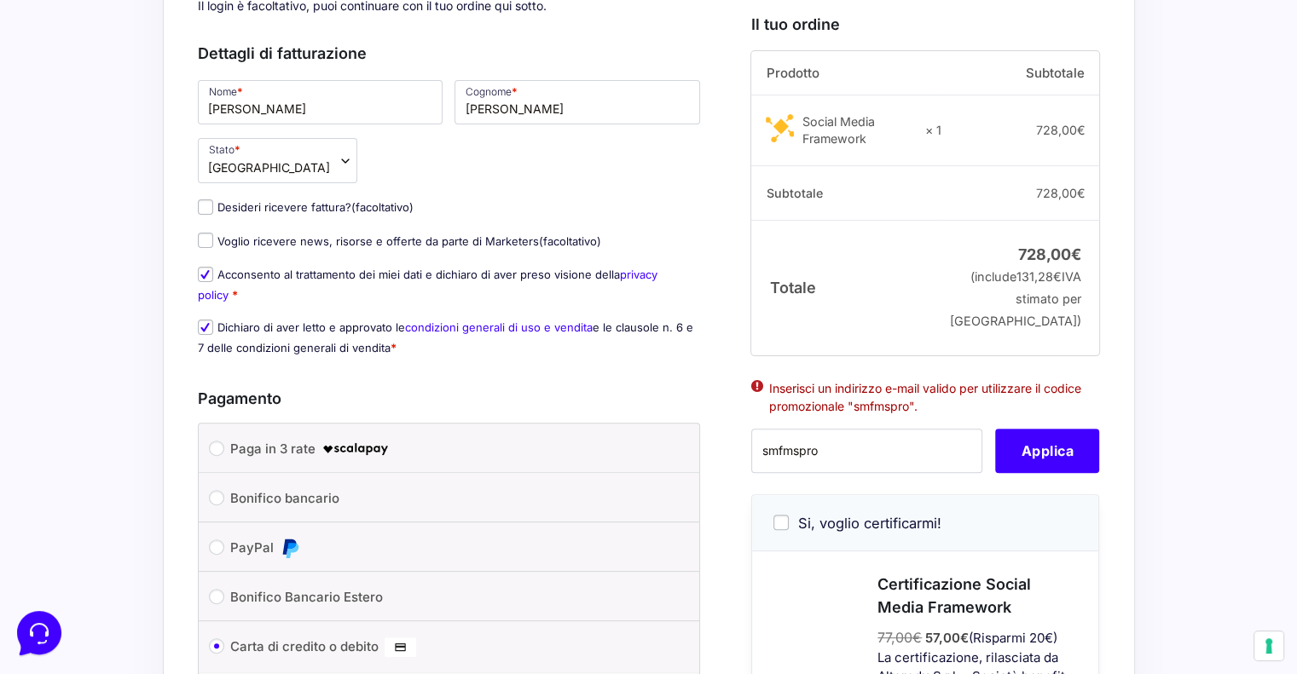
click at [760, 413] on ul "Inserisci un indirizzo e-mail valido per utilizzare il codice promozionale "smf…" at bounding box center [925, 403] width 348 height 53
drag, startPoint x: 967, startPoint y: 435, endPoint x: 957, endPoint y: 434, distance: 9.4
click at [957, 415] on li "Inserisci un indirizzo e-mail valido per utilizzare il codice promozionale "smf…" at bounding box center [925, 397] width 312 height 36
click at [830, 474] on input "smfmspro" at bounding box center [866, 452] width 231 height 44
type input "s"
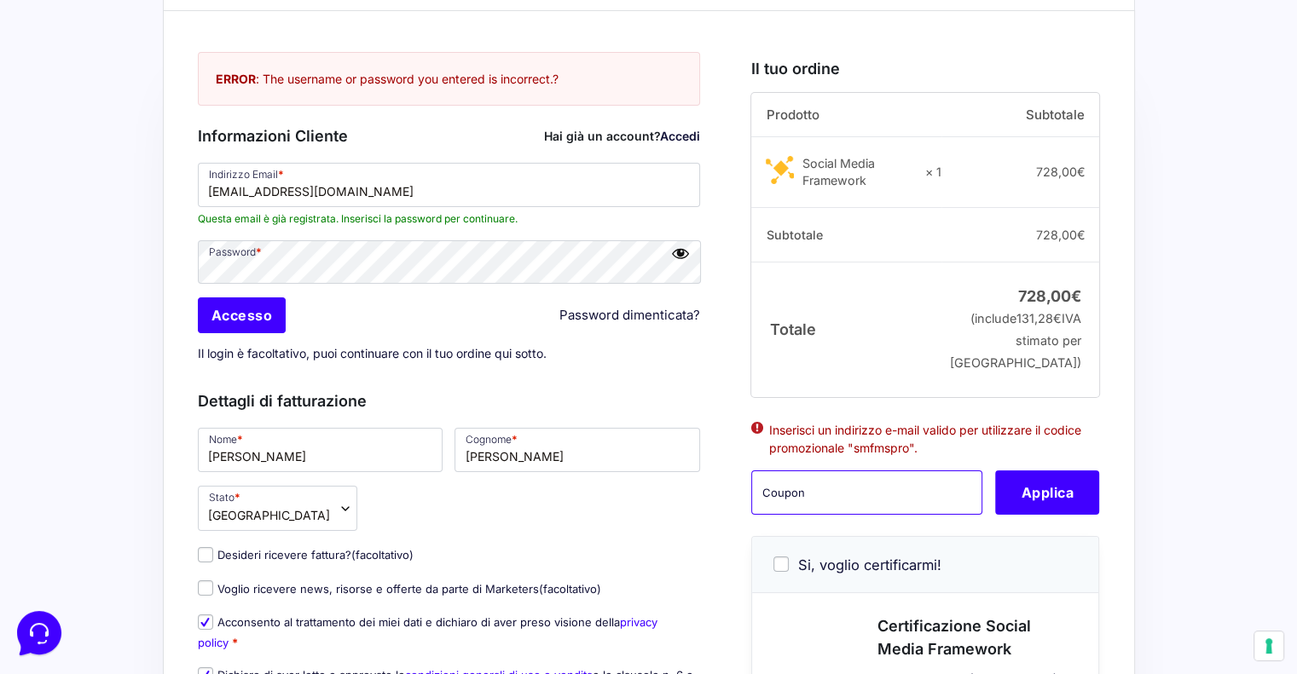
scroll to position [256, 0]
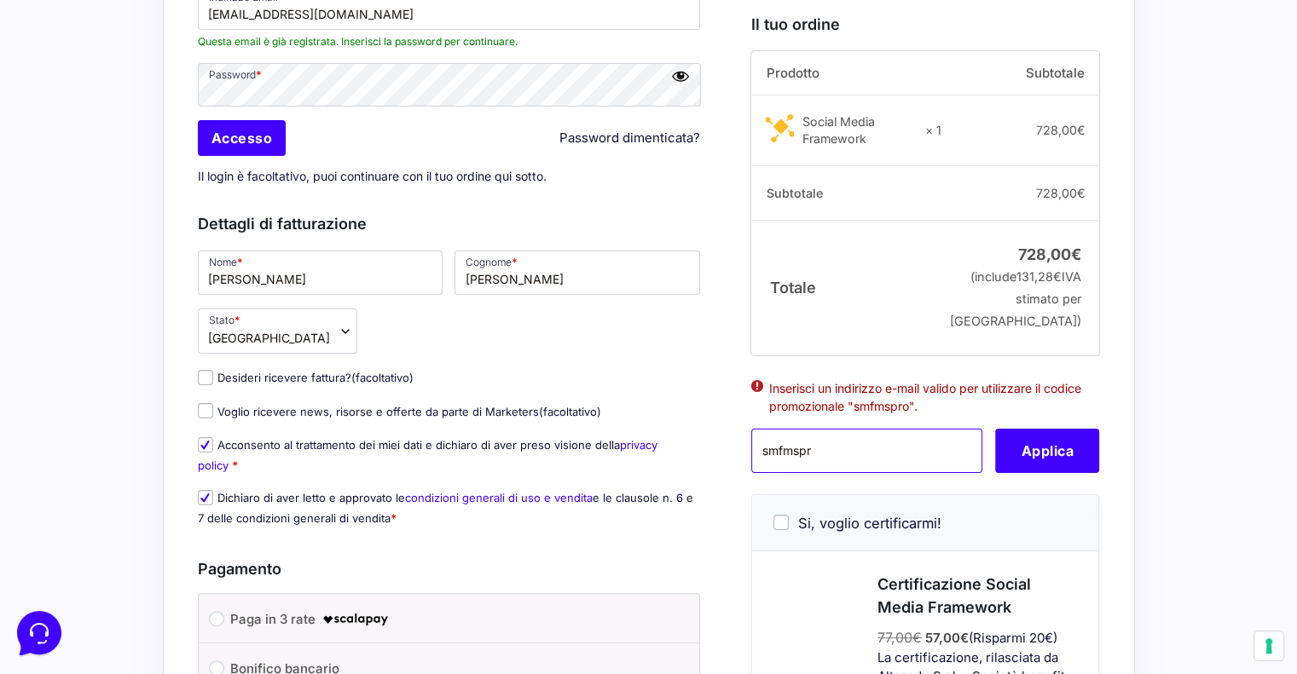
type input "smfmspro"
click at [1059, 474] on button "Applica" at bounding box center [1047, 452] width 104 height 44
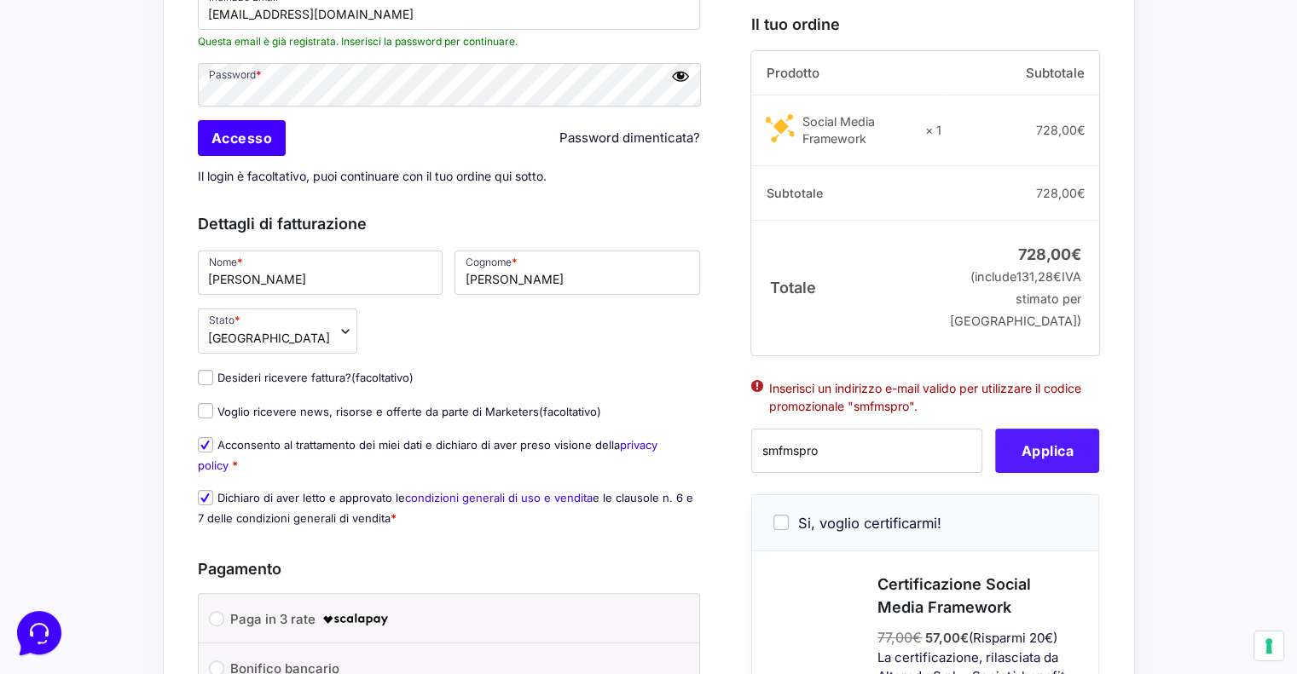
click at [1059, 474] on button "Applica" at bounding box center [1047, 452] width 104 height 44
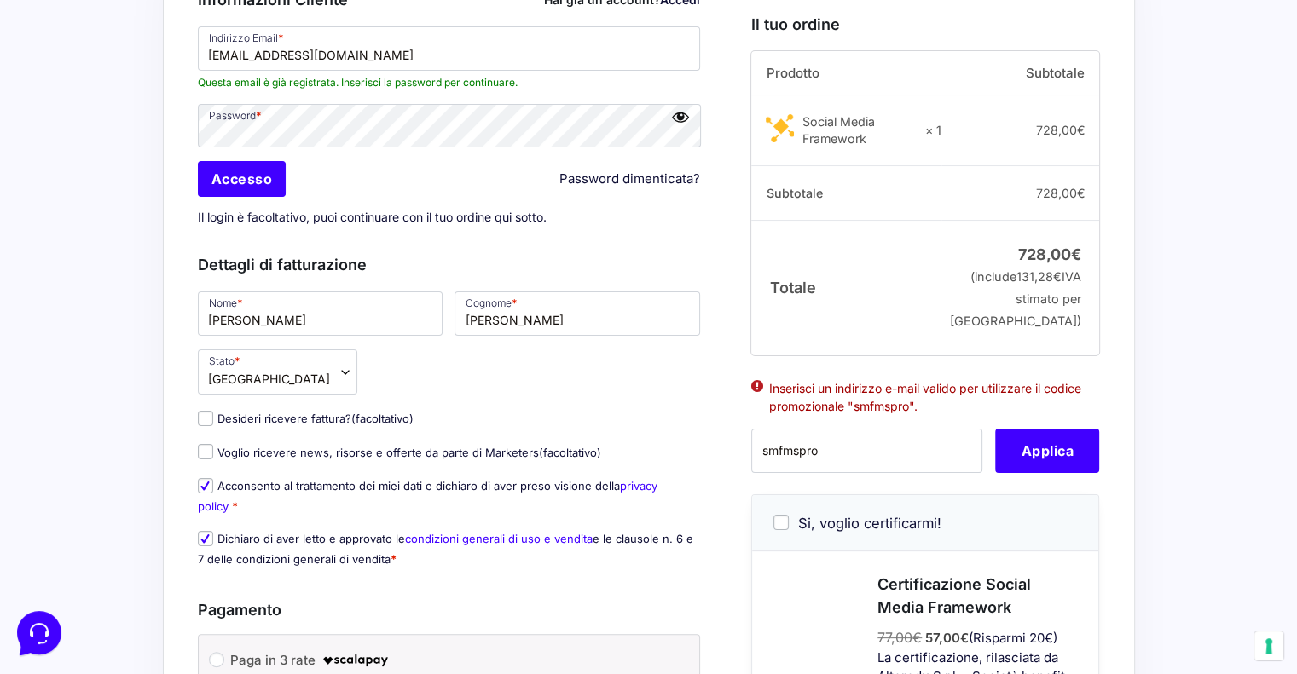
scroll to position [0, 0]
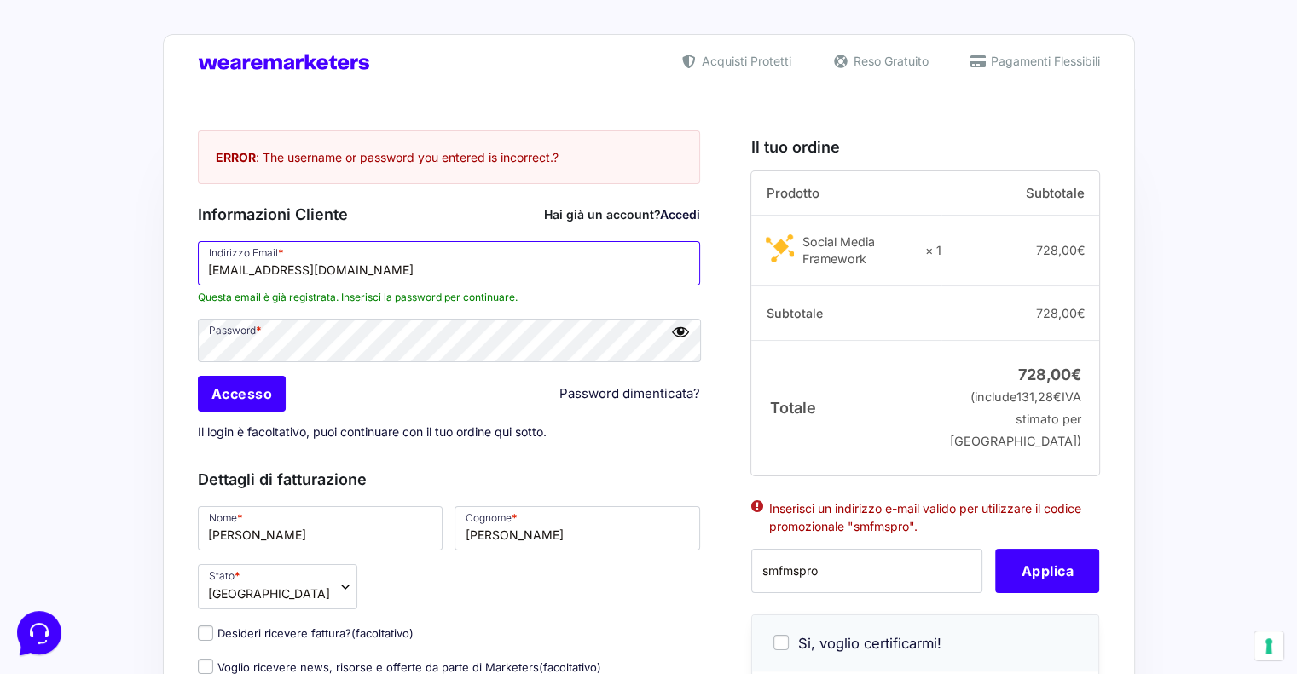
click at [322, 265] on input "[EMAIL_ADDRESS][DOMAIN_NAME]" at bounding box center [449, 263] width 503 height 44
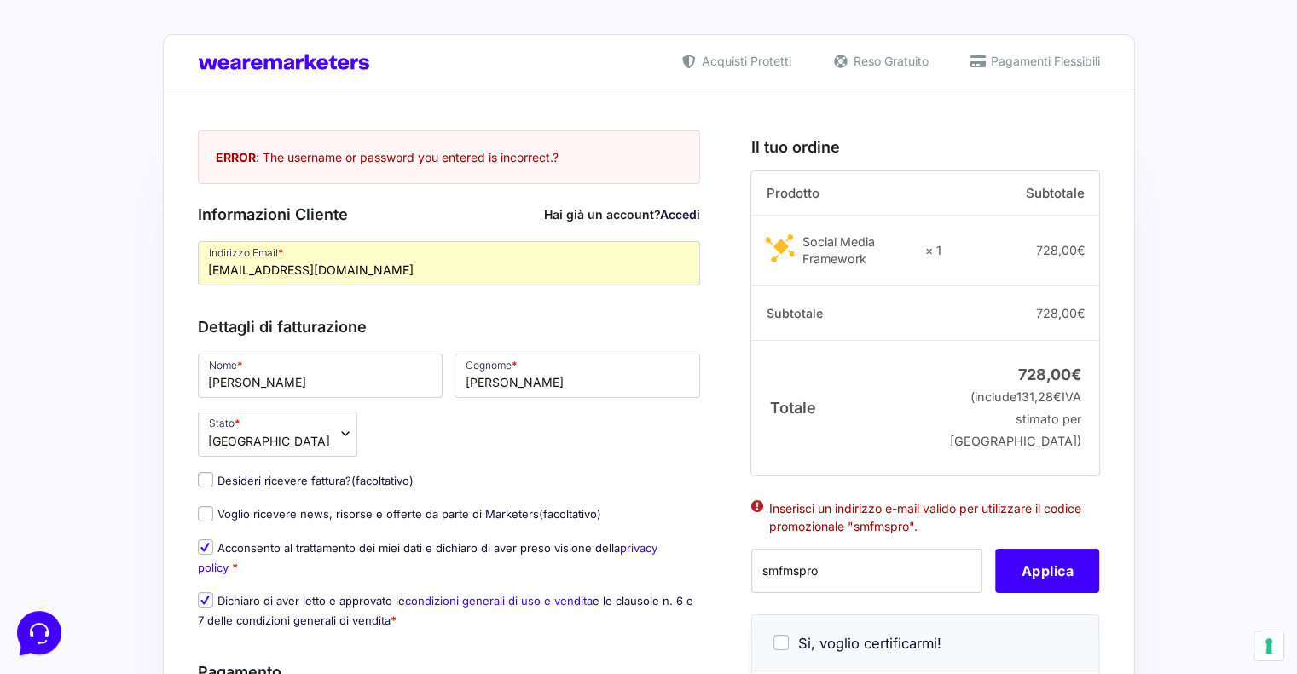
click at [681, 207] on link "Accedi" at bounding box center [680, 214] width 40 height 14
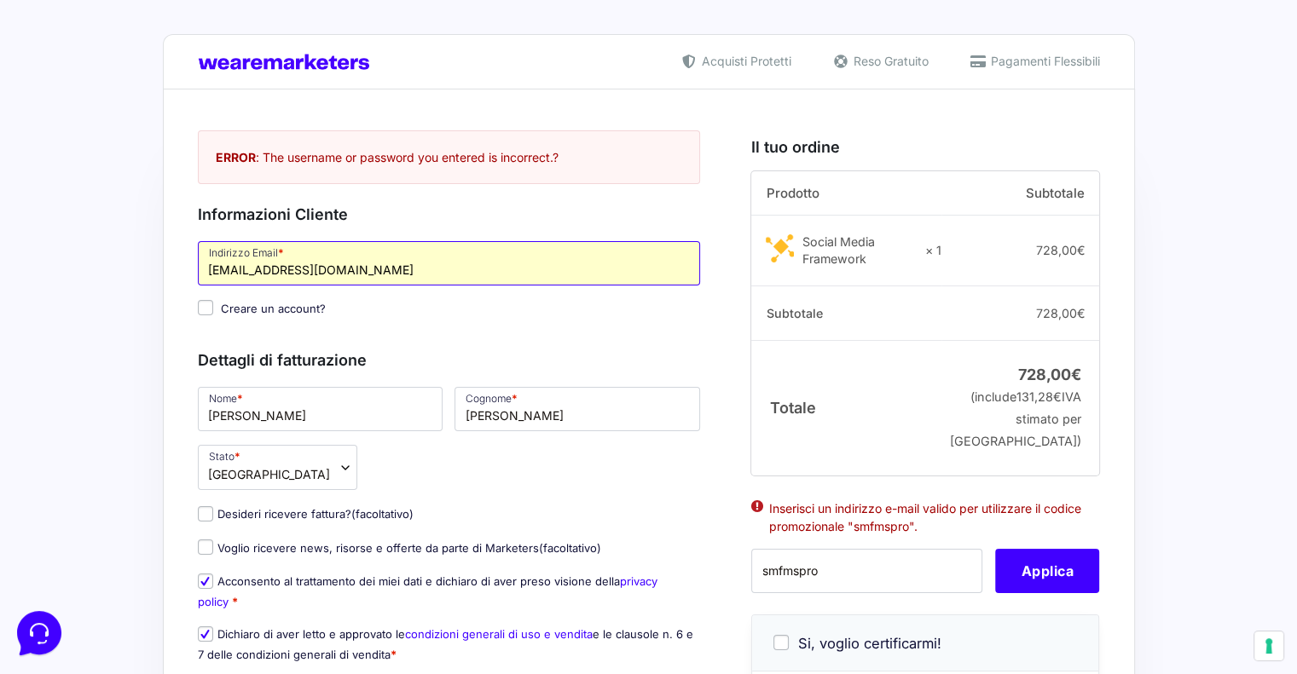
click at [303, 267] on input "[EMAIL_ADDRESS][DOMAIN_NAME]" at bounding box center [449, 263] width 503 height 44
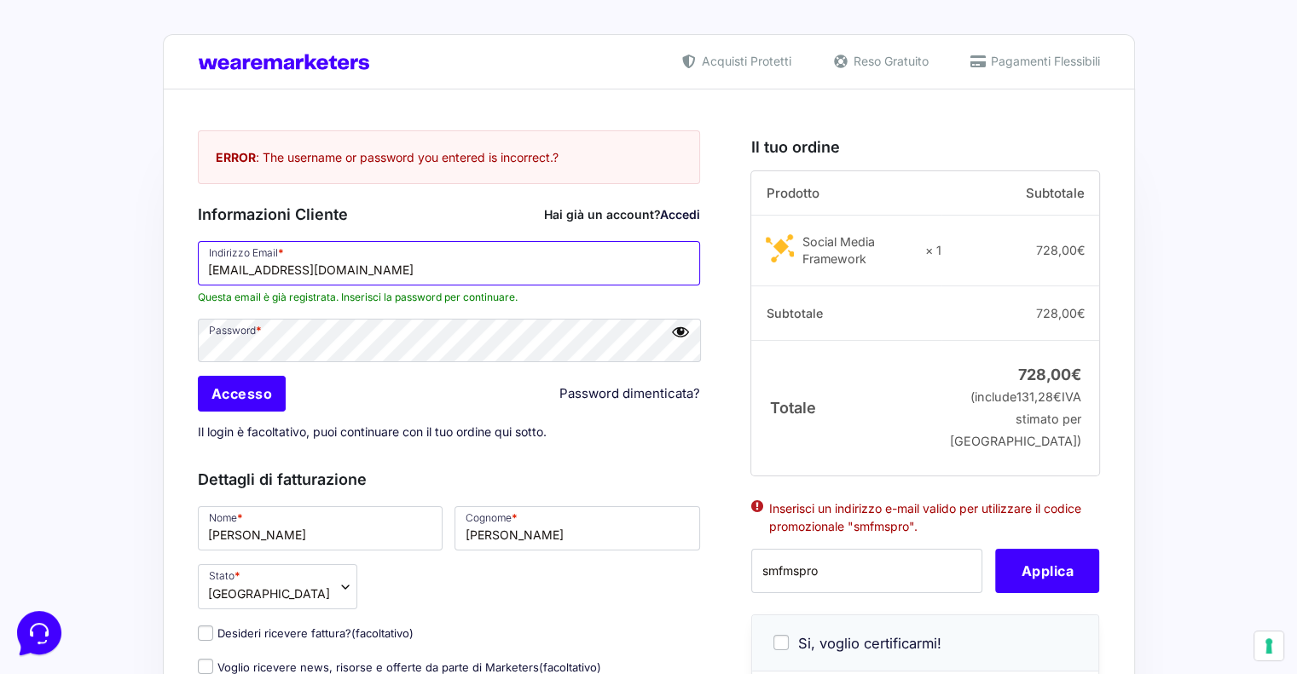
type input "[EMAIL_ADDRESS][DOMAIN_NAME]"
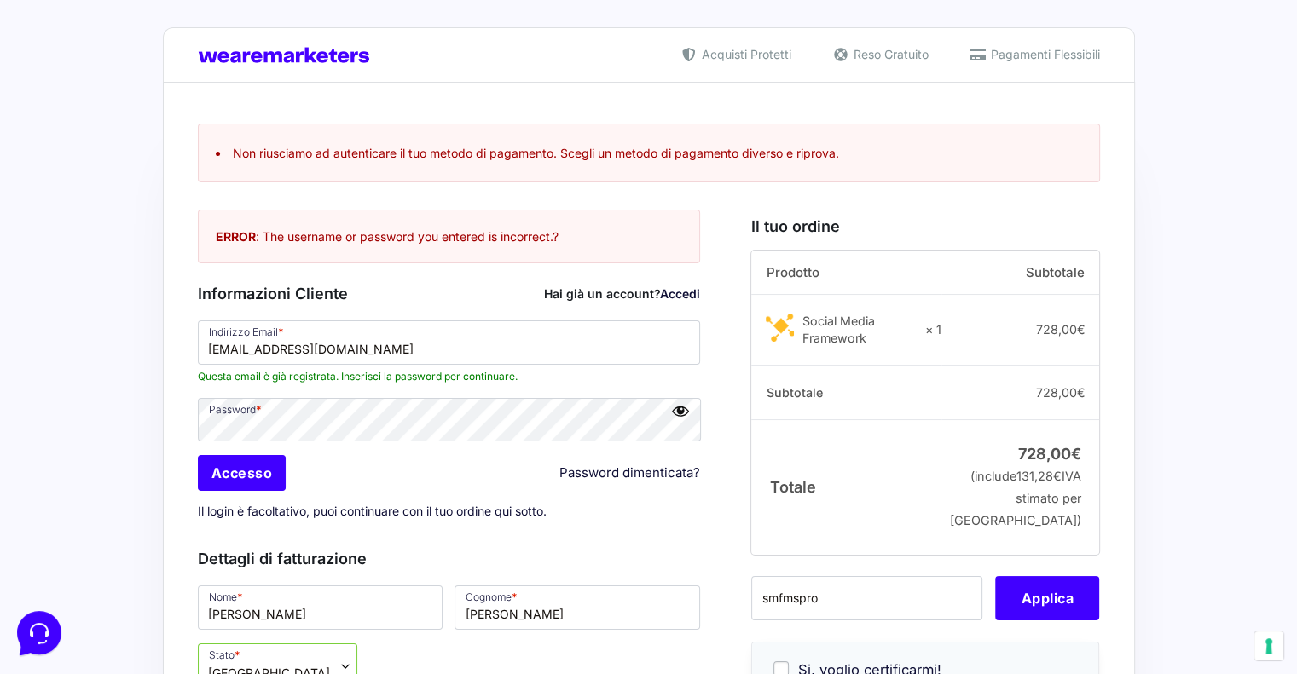
scroll to position [44, 0]
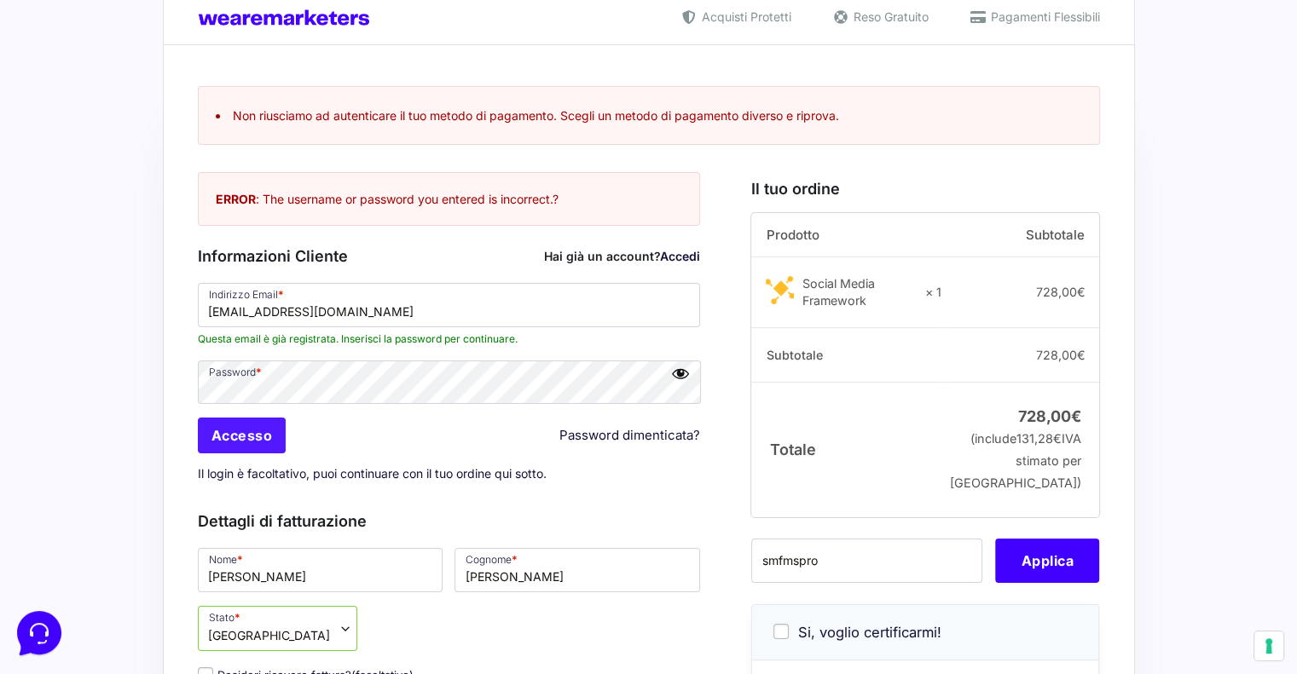
click at [243, 441] on input "Accesso" at bounding box center [242, 436] width 89 height 36
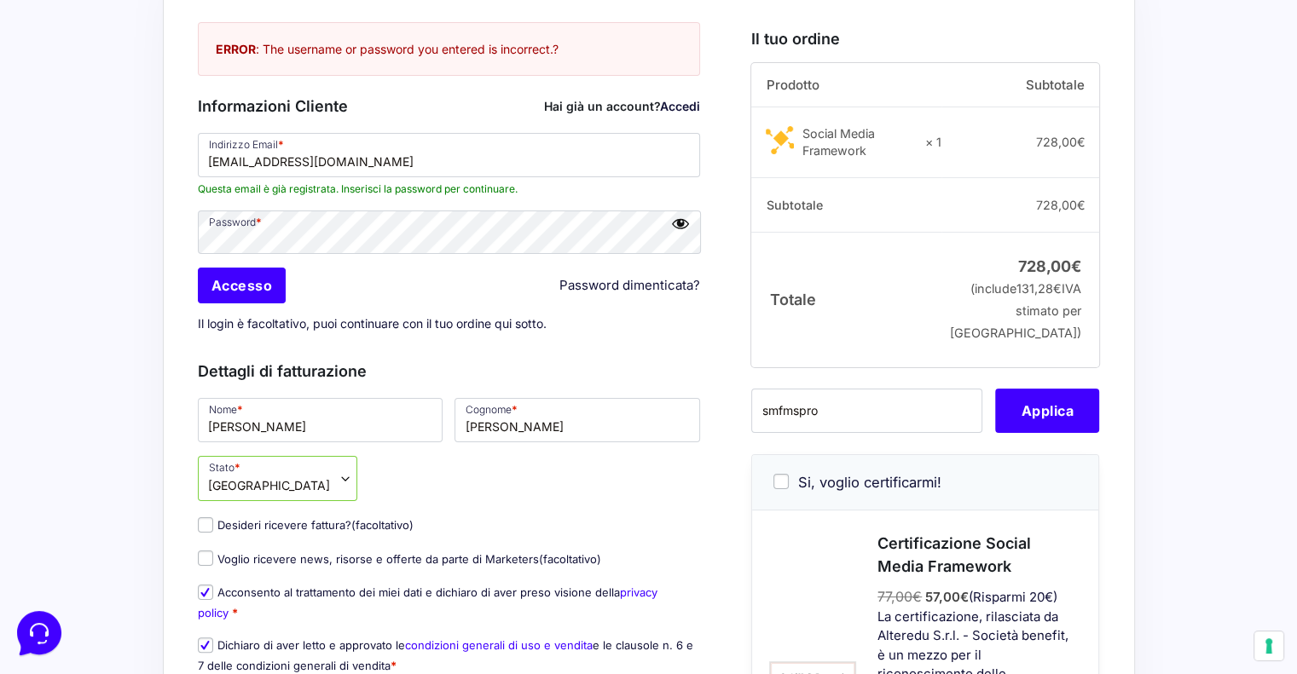
scroll to position [385, 0]
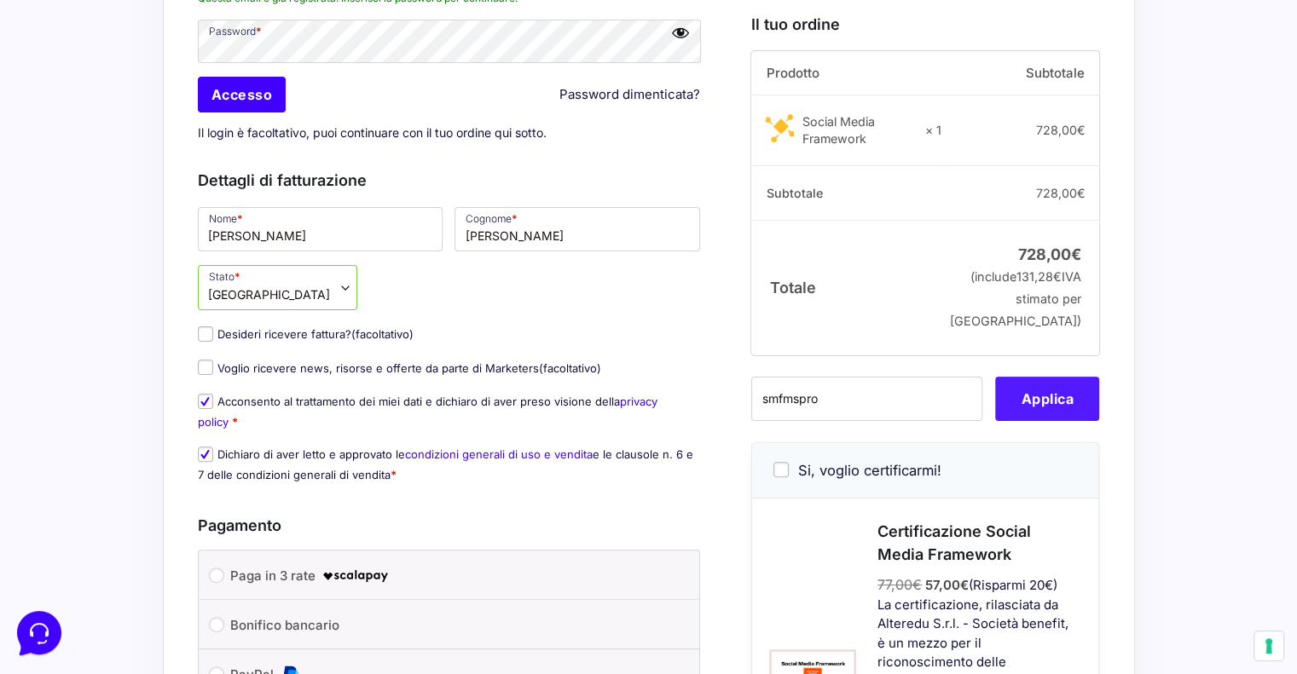
click at [1017, 421] on button "Applica" at bounding box center [1047, 399] width 104 height 44
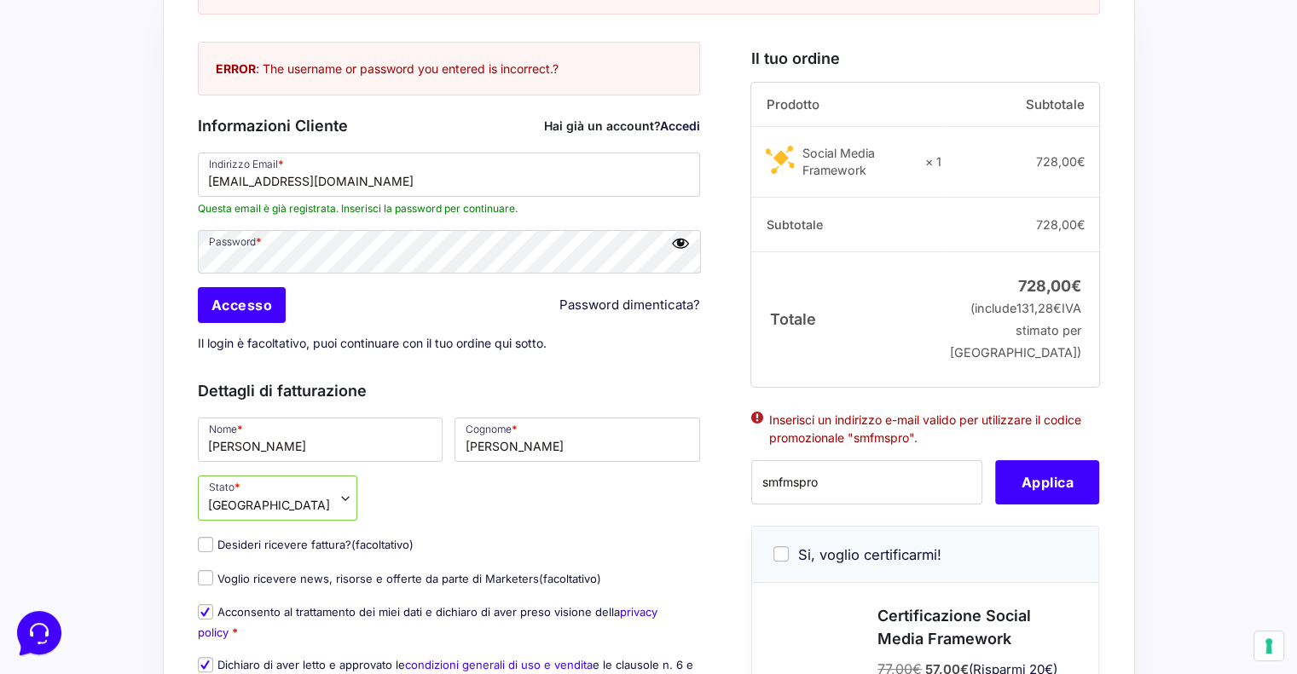
scroll to position [0, 0]
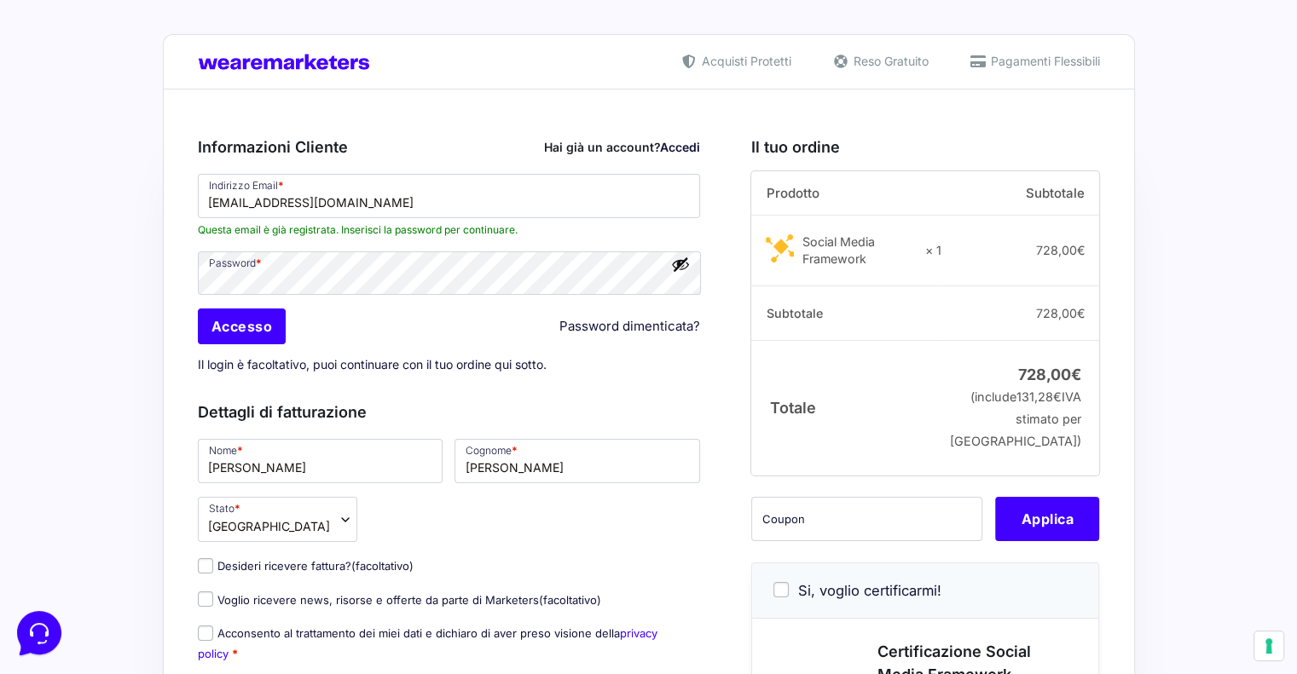
click at [686, 269] on button "Mostra password" at bounding box center [680, 264] width 19 height 19
click at [243, 317] on input "Accesso" at bounding box center [242, 327] width 89 height 36
click at [251, 326] on input "Accesso" at bounding box center [242, 327] width 89 height 36
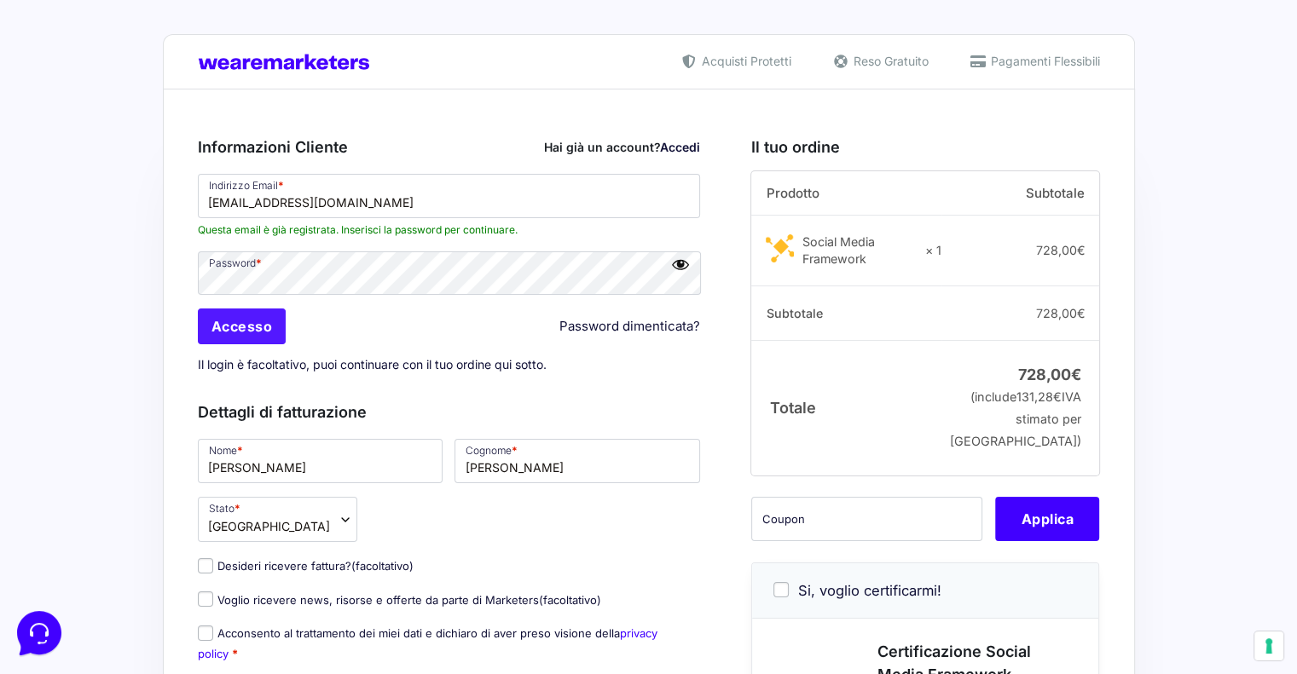
click at [242, 330] on input "Accesso" at bounding box center [242, 327] width 89 height 36
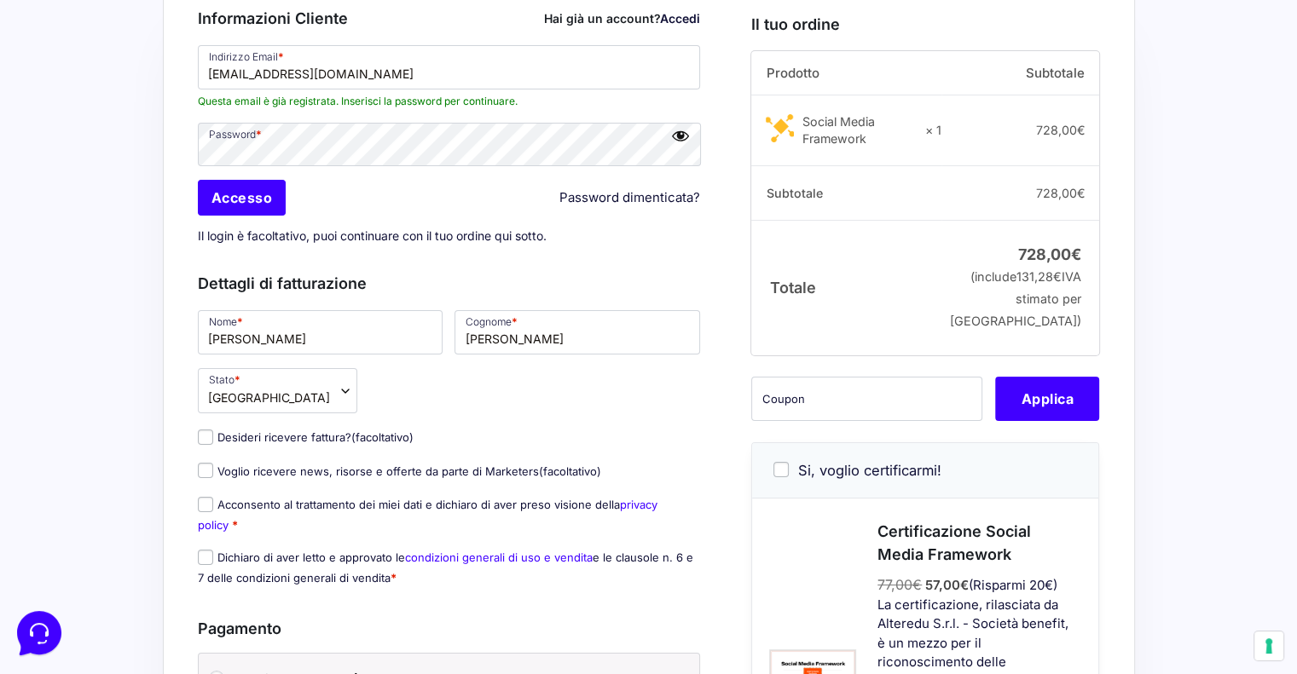
scroll to position [426, 0]
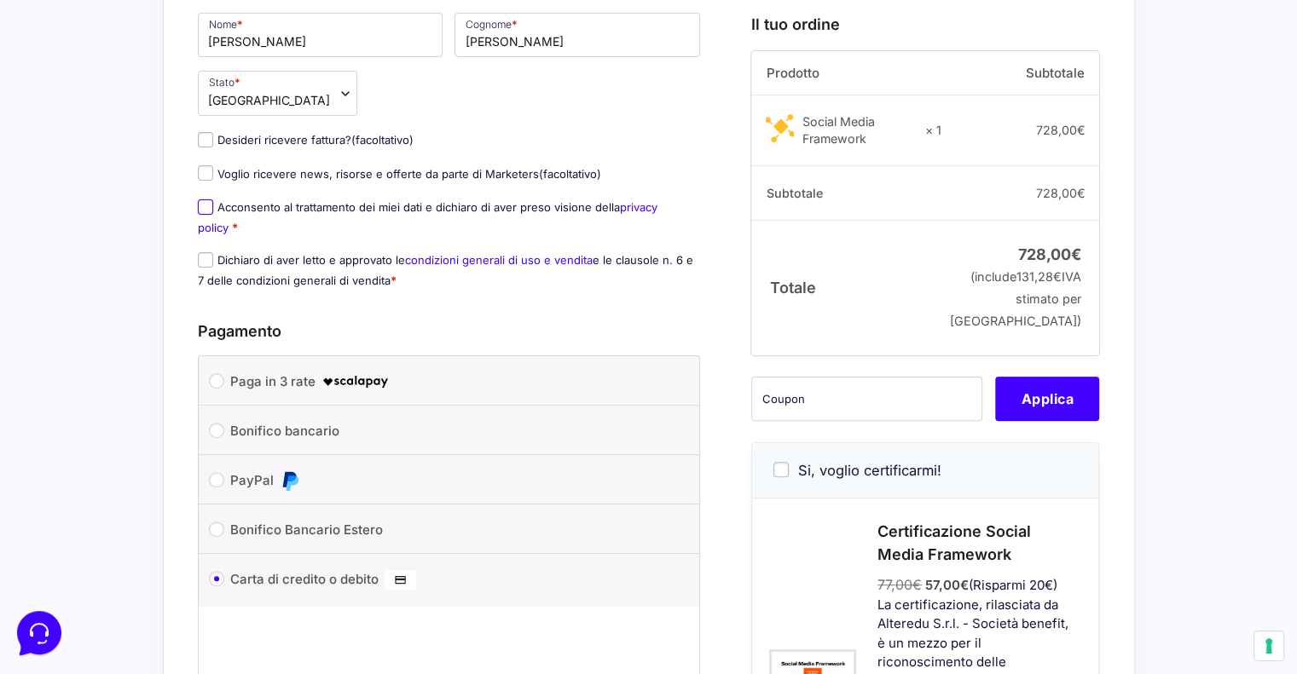
drag, startPoint x: 206, startPoint y: 208, endPoint x: 210, endPoint y: 229, distance: 21.6
click at [206, 208] on input "Acconsento al trattamento dei miei dati e dichiaro di aver preso visione della …" at bounding box center [205, 206] width 15 height 15
checkbox input "true"
click at [206, 257] on input "Dichiaro di aver letto e approvato le condizioni generali di uso e vendita e le…" at bounding box center [205, 259] width 15 height 15
checkbox input "true"
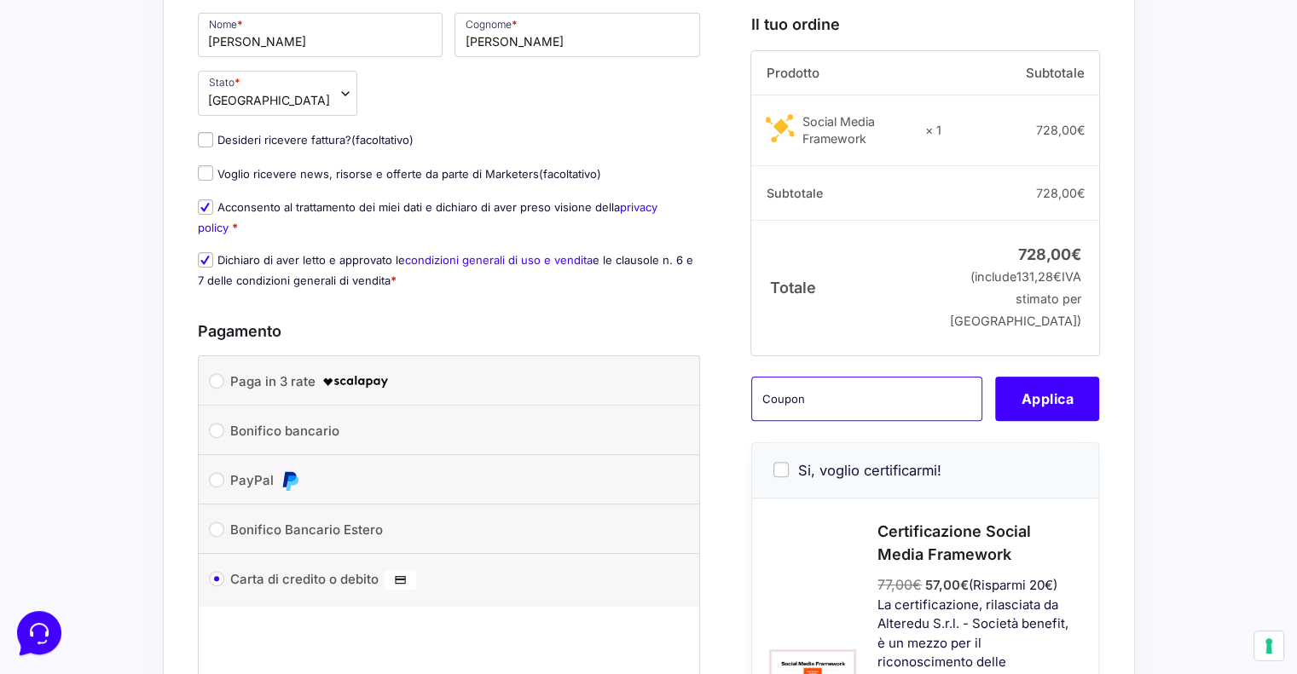
click at [771, 421] on input "text" at bounding box center [866, 399] width 231 height 44
type input "smfmspro"
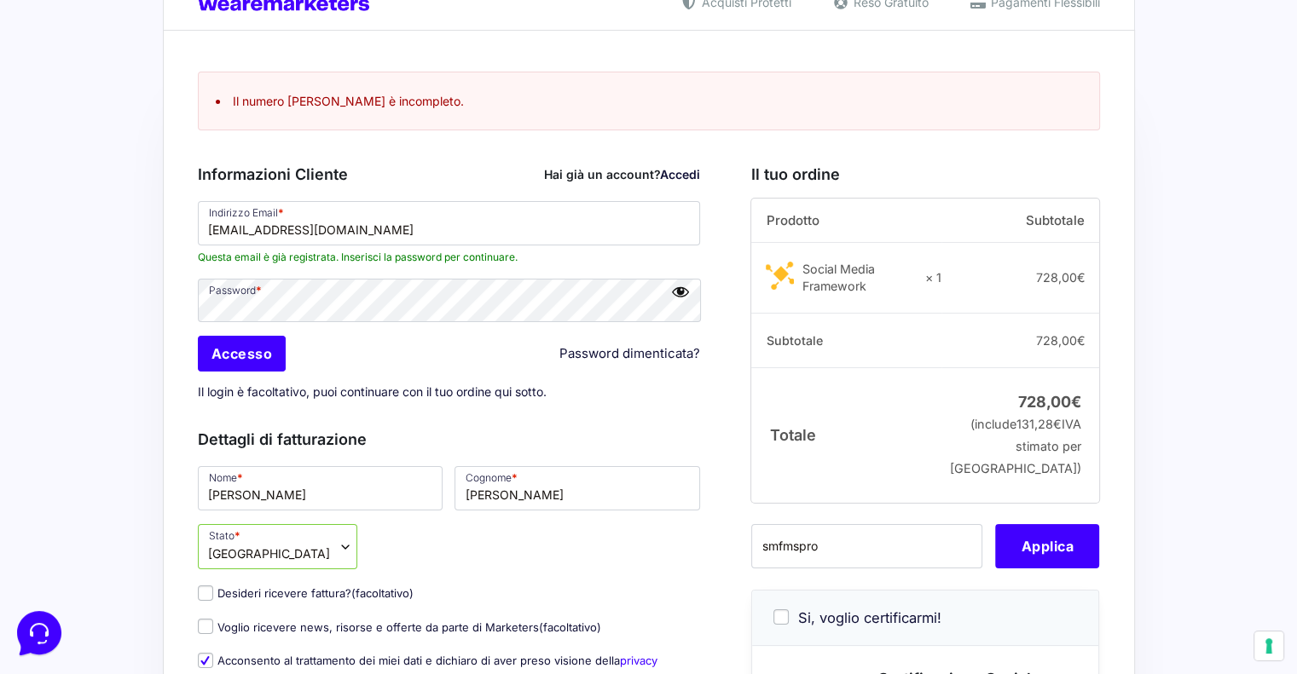
scroll to position [44, 0]
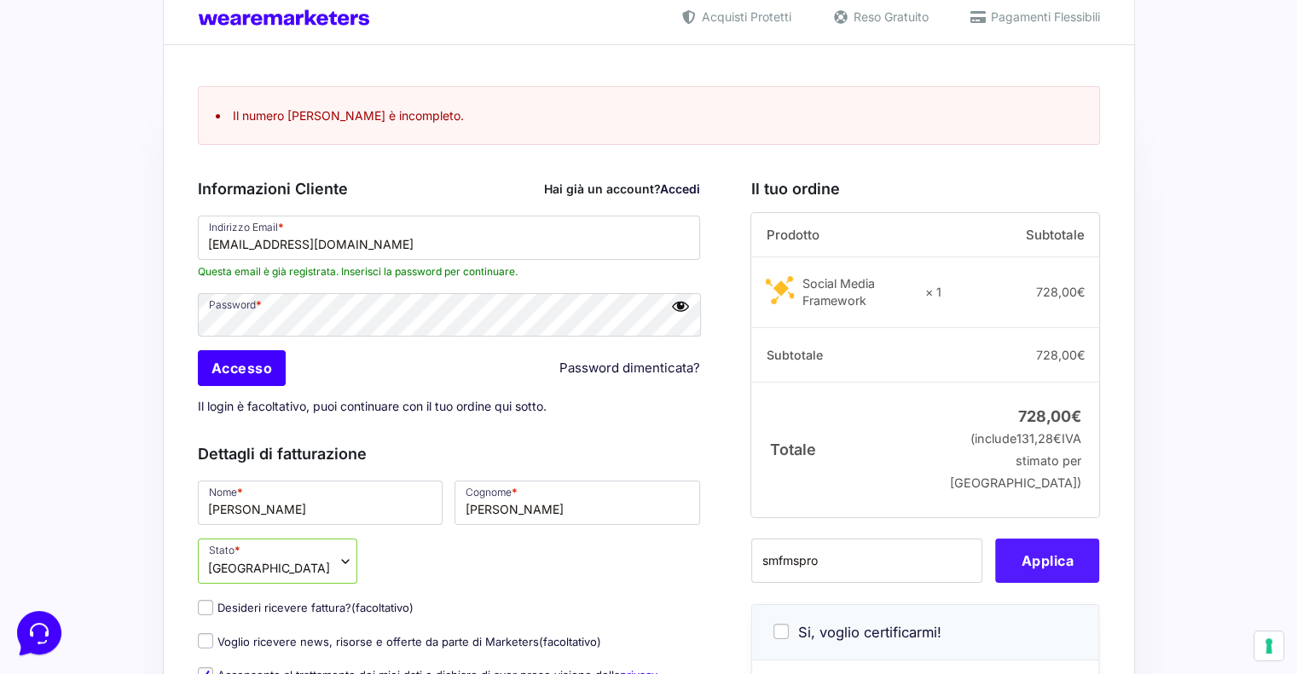
click at [1030, 583] on button "Applica" at bounding box center [1047, 561] width 104 height 44
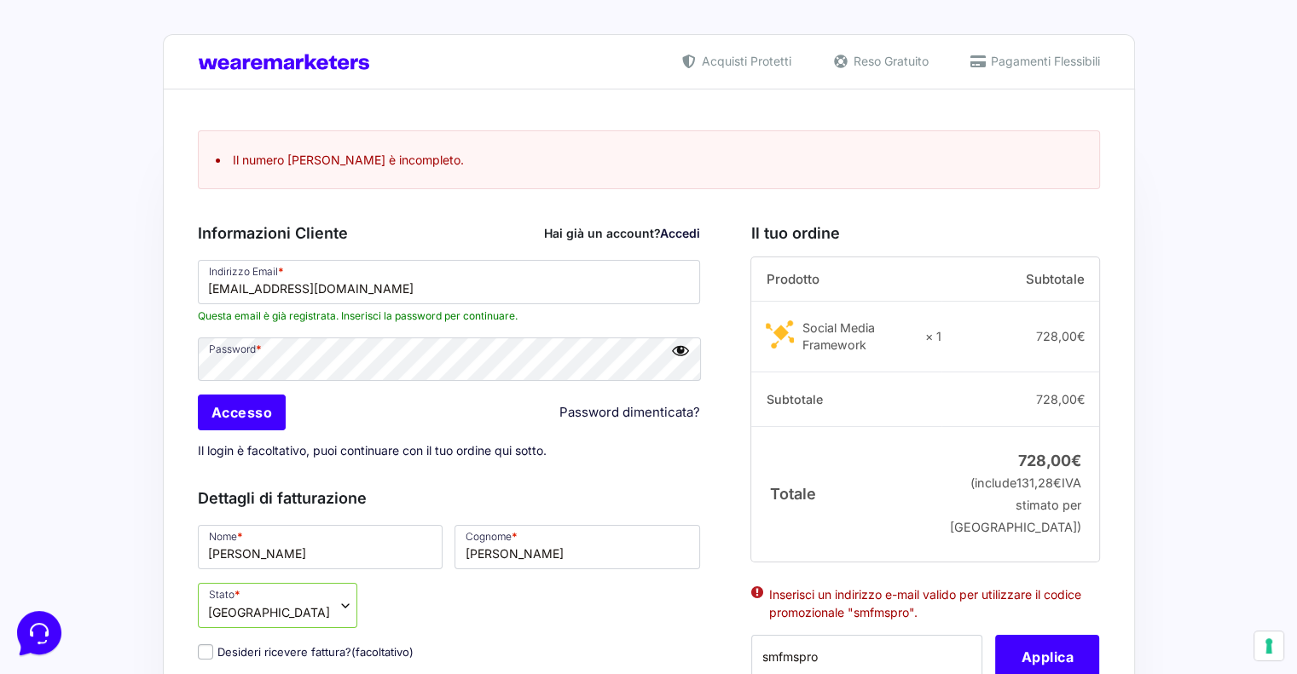
scroll to position [0, 0]
click at [653, 413] on link "Password dimenticata?" at bounding box center [629, 413] width 141 height 20
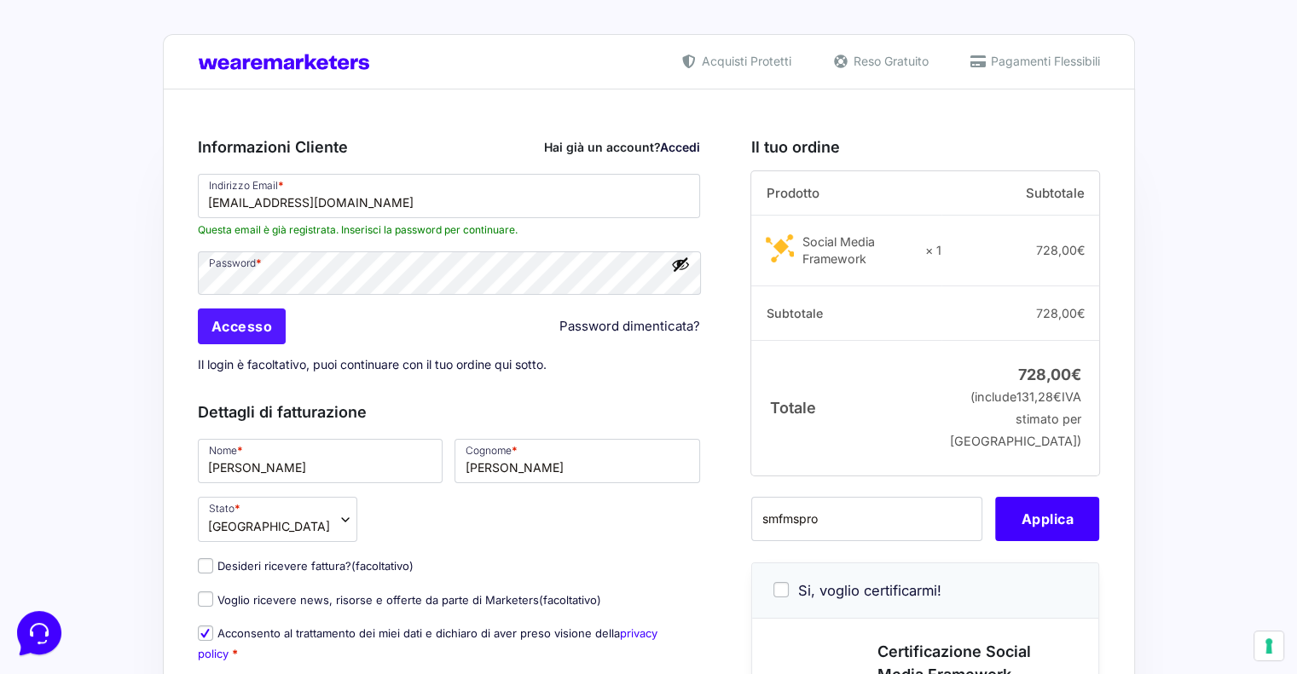
click at [256, 334] on input "Accesso" at bounding box center [242, 327] width 89 height 36
click at [601, 323] on link "Password dimenticata?" at bounding box center [629, 327] width 141 height 20
click at [679, 272] on button "Mostra password" at bounding box center [680, 264] width 19 height 19
click at [270, 330] on input "Accesso" at bounding box center [242, 327] width 89 height 36
click at [248, 326] on input "Accesso" at bounding box center [242, 327] width 89 height 36
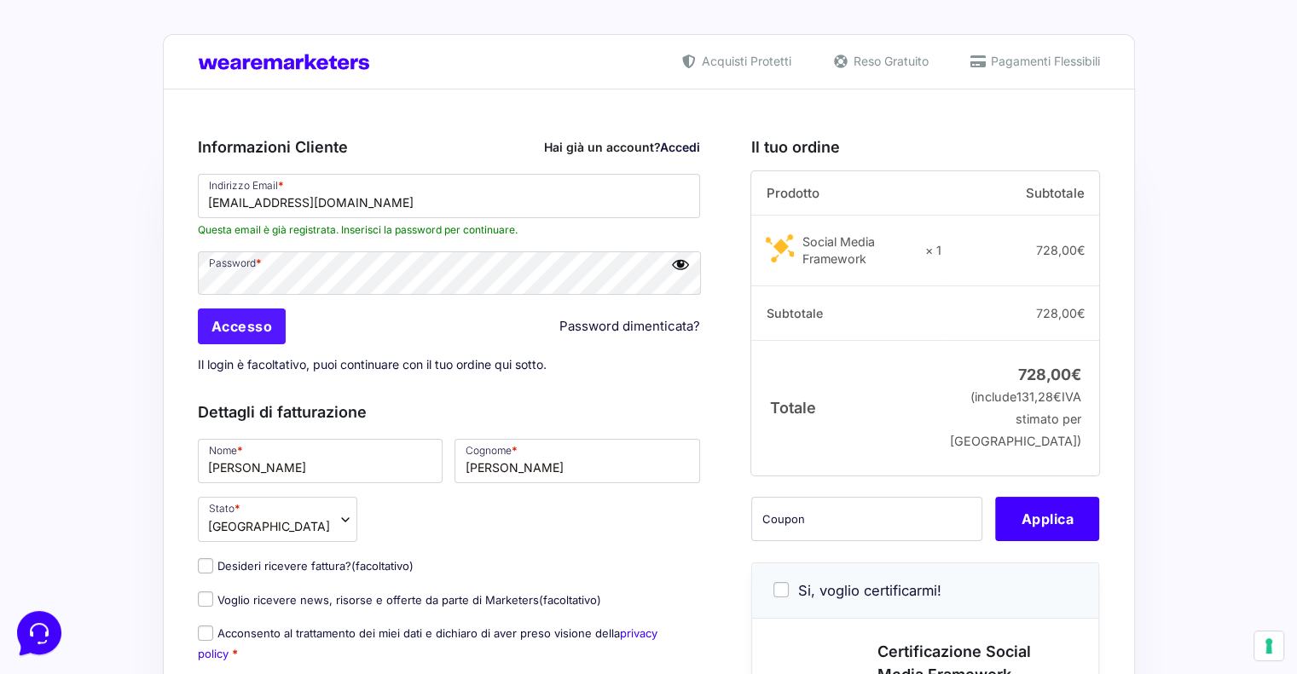
click at [248, 326] on input "Accesso" at bounding box center [242, 327] width 89 height 36
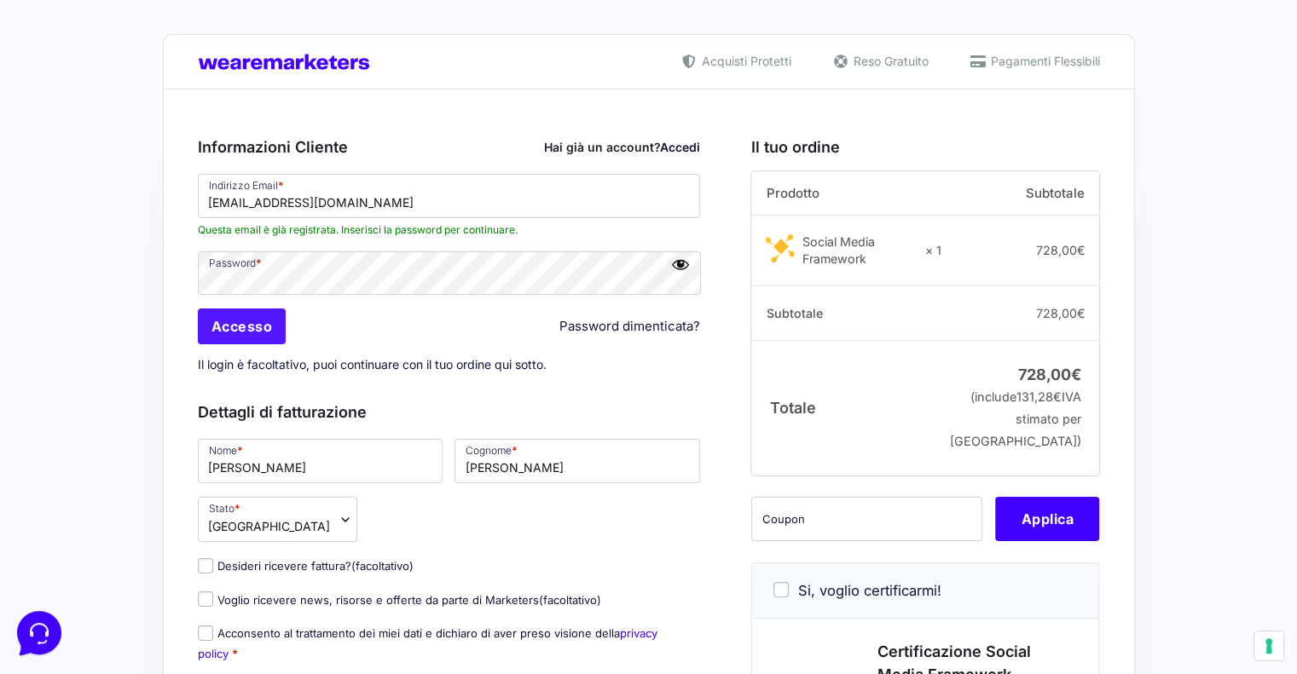
click at [247, 326] on input "Accesso" at bounding box center [242, 327] width 89 height 36
